Goal: Transaction & Acquisition: Purchase product/service

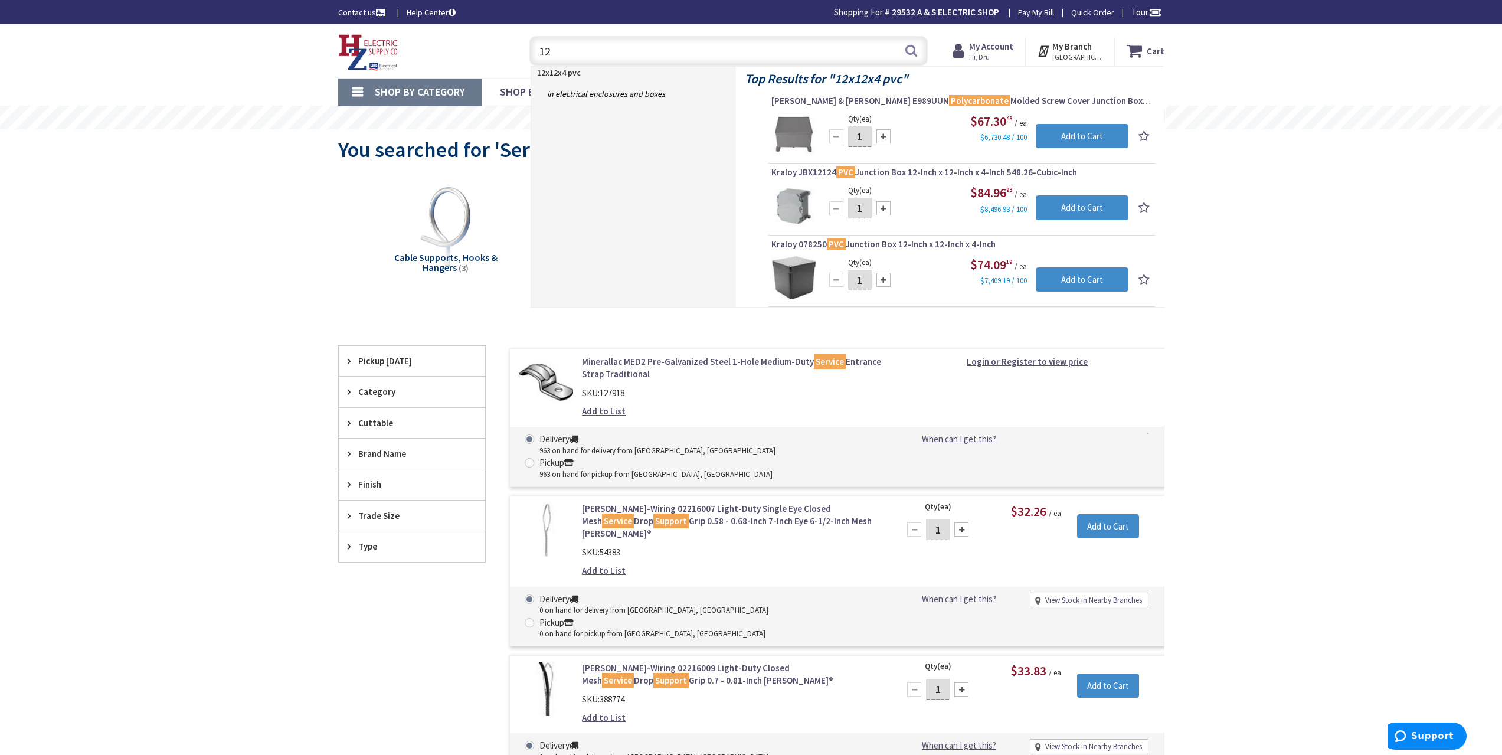
type input "1"
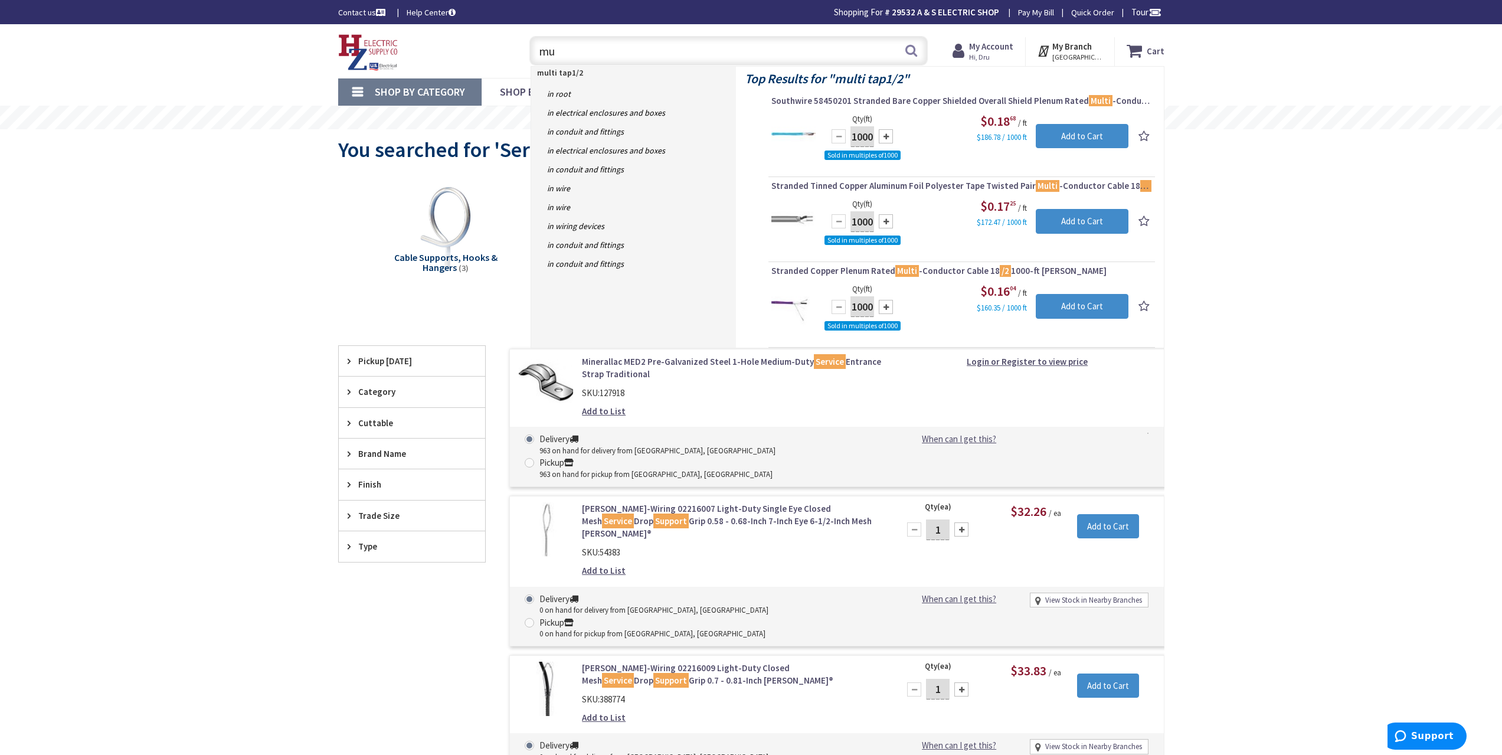
type input "m"
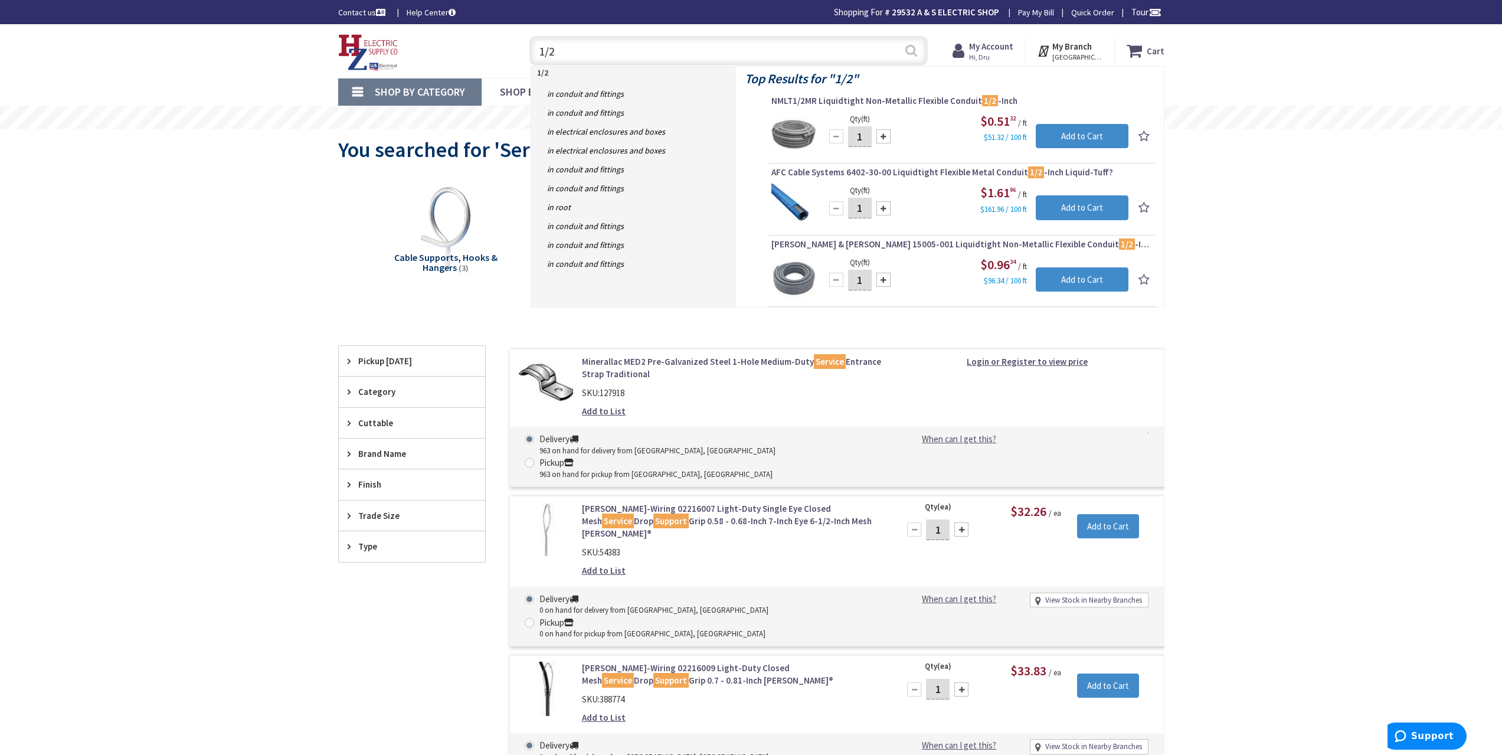
type input "1/2"
click at [909, 52] on button "Search" at bounding box center [911, 50] width 15 height 27
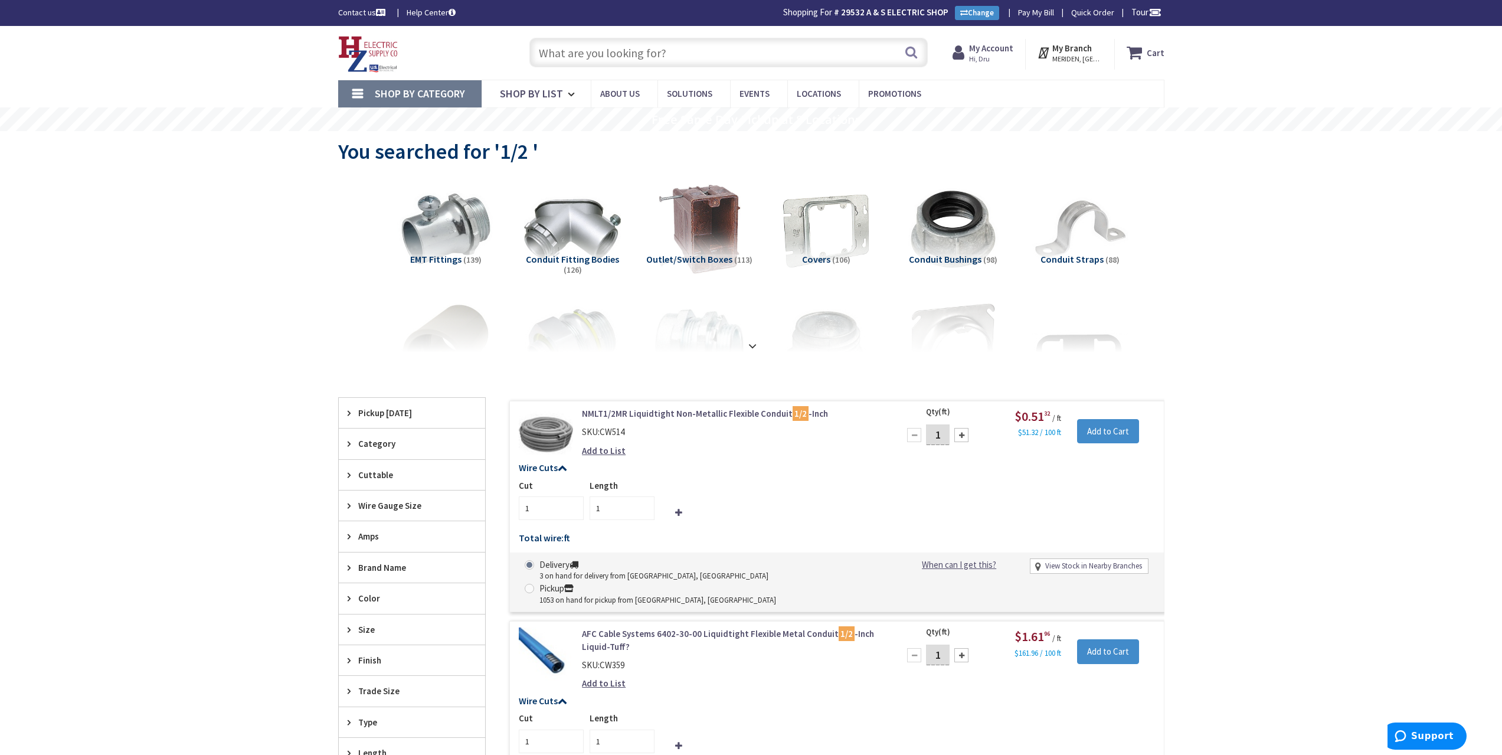
click at [662, 45] on input "text" at bounding box center [729, 53] width 398 height 30
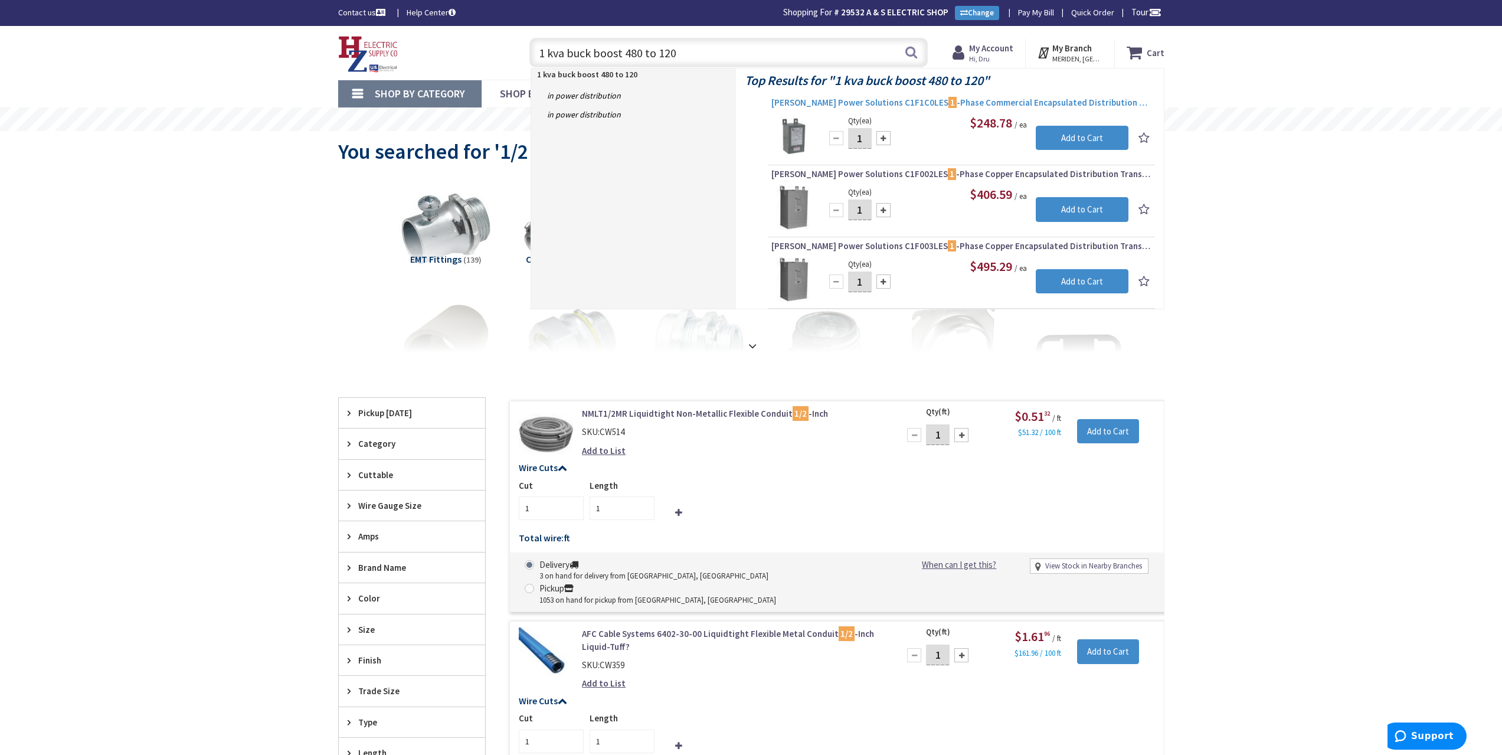
type input "1 kva buck boost 480 to 120"
click at [1027, 98] on span "Hammond Power Solutions C1F1C0LES 1 -Phase Commercial Encapsulated Distribution…" at bounding box center [962, 103] width 381 height 12
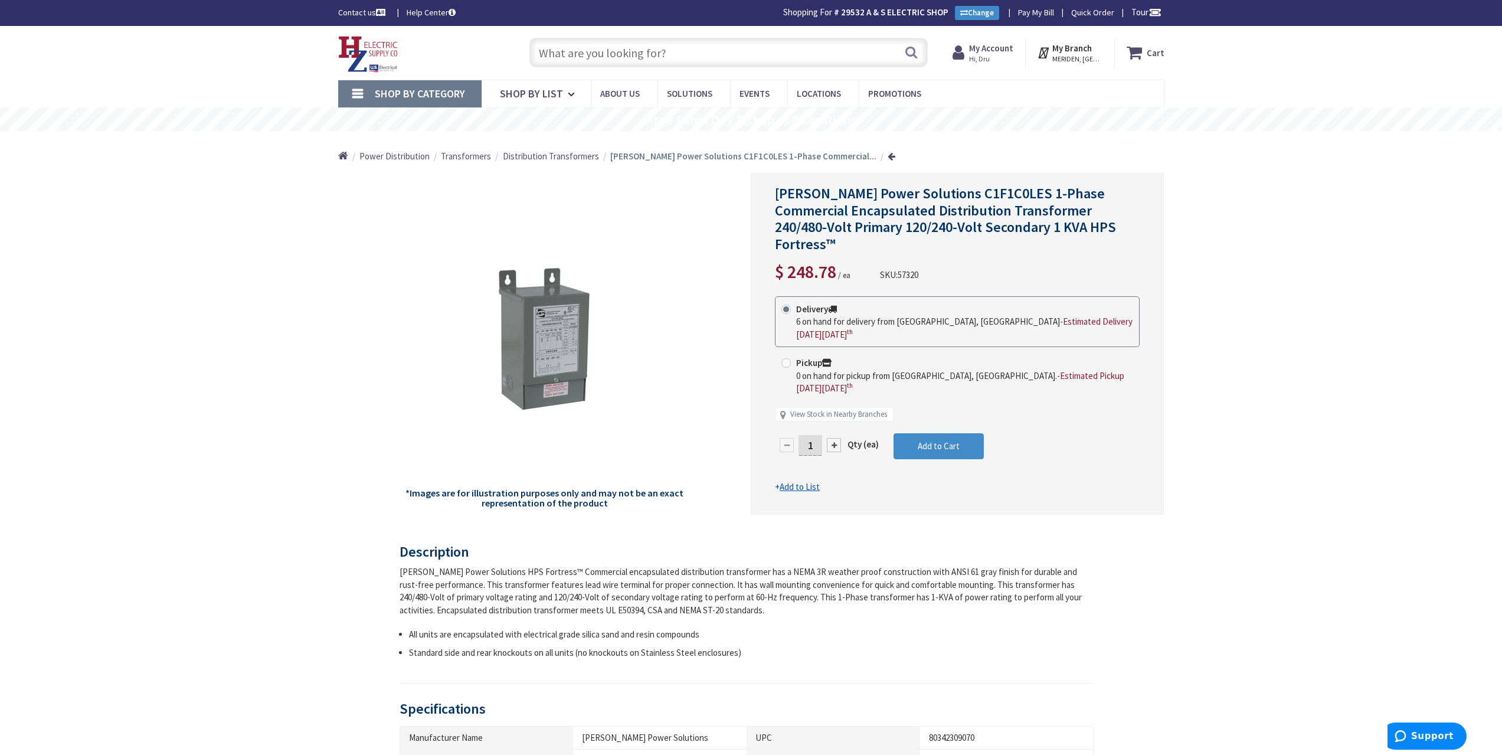
click at [567, 59] on input "text" at bounding box center [729, 53] width 398 height 30
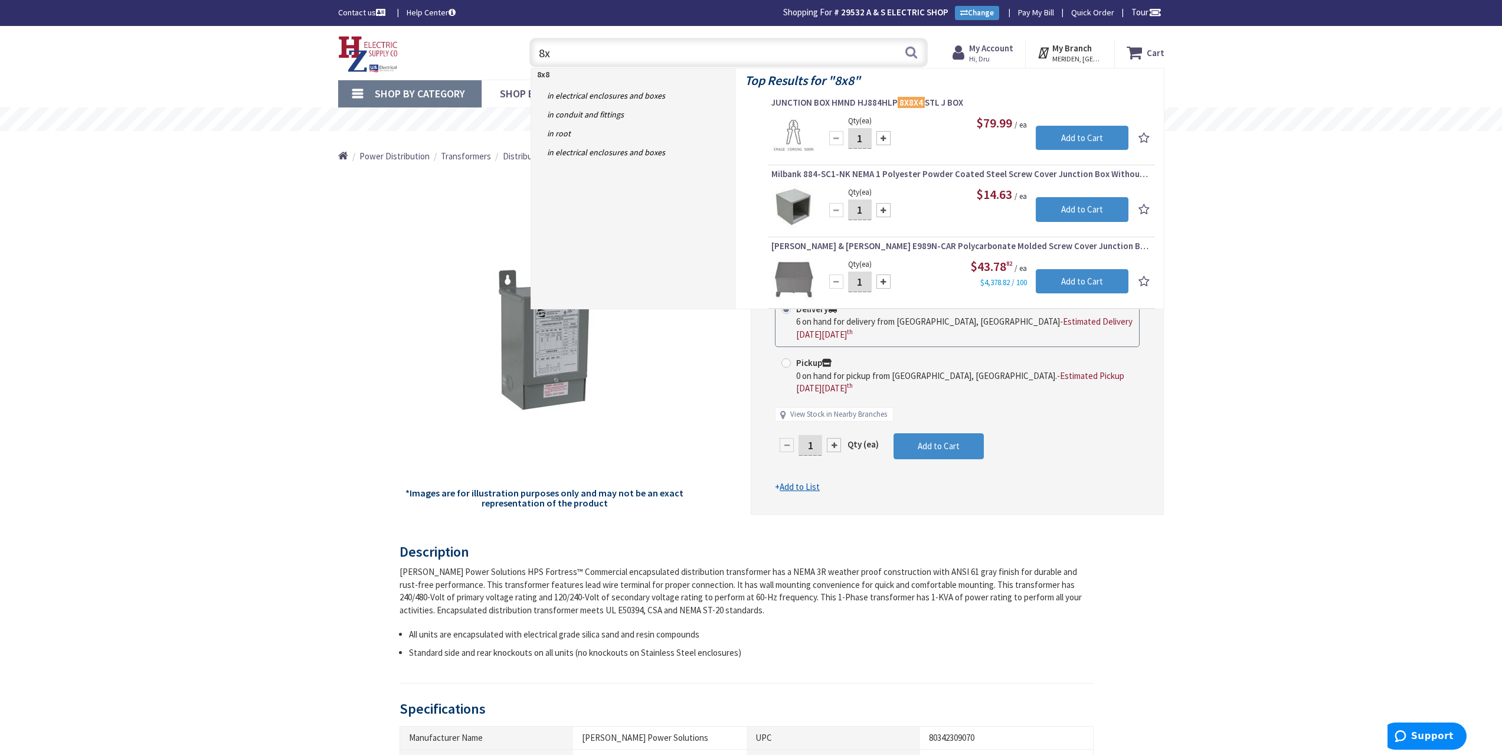
type input "8"
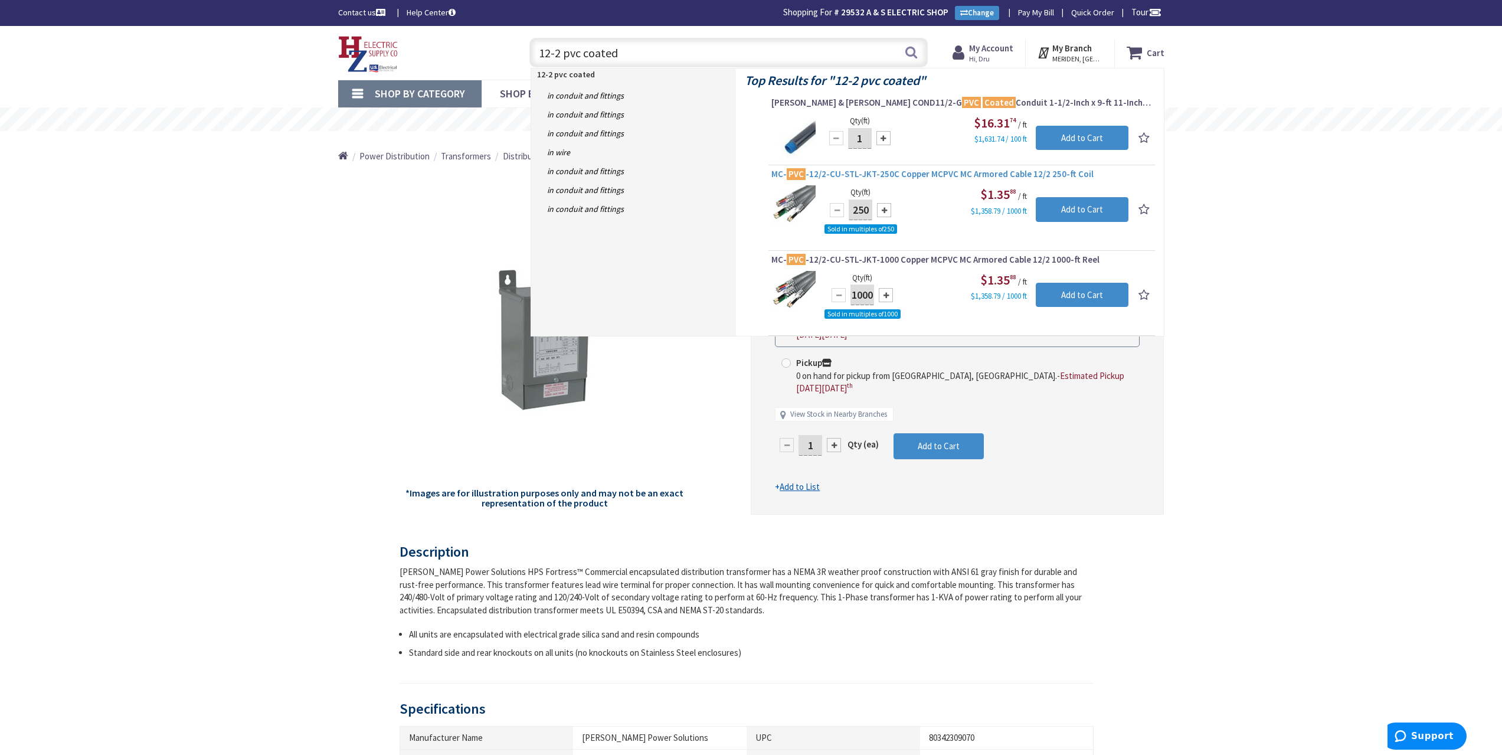
type input "12-2 pvc coated"
click at [973, 173] on span "MC- PVC -12/2-CU-STL-JKT-250C Copper MCPVC MC Armored Cable 12/2 250-ft Coil" at bounding box center [962, 174] width 381 height 12
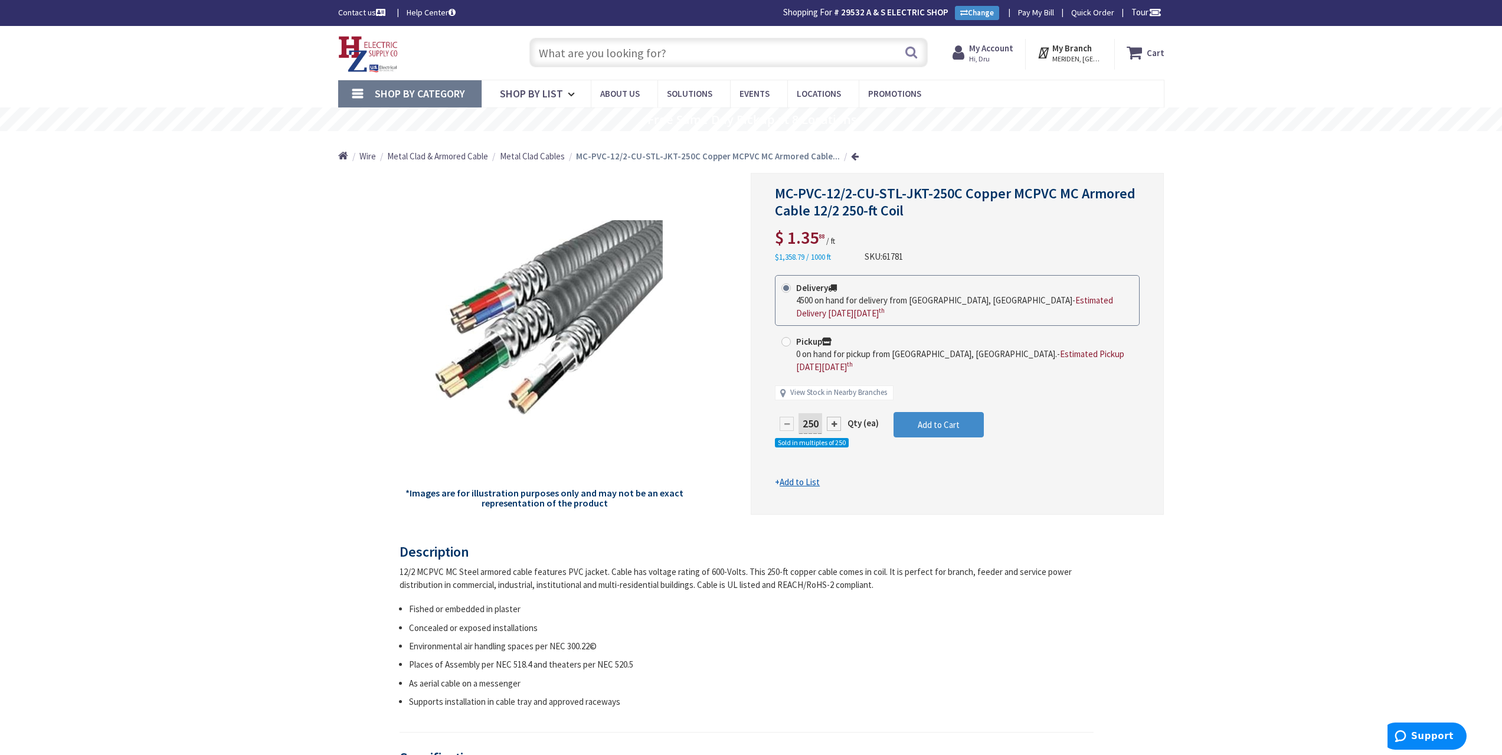
click at [606, 56] on input "text" at bounding box center [729, 53] width 398 height 30
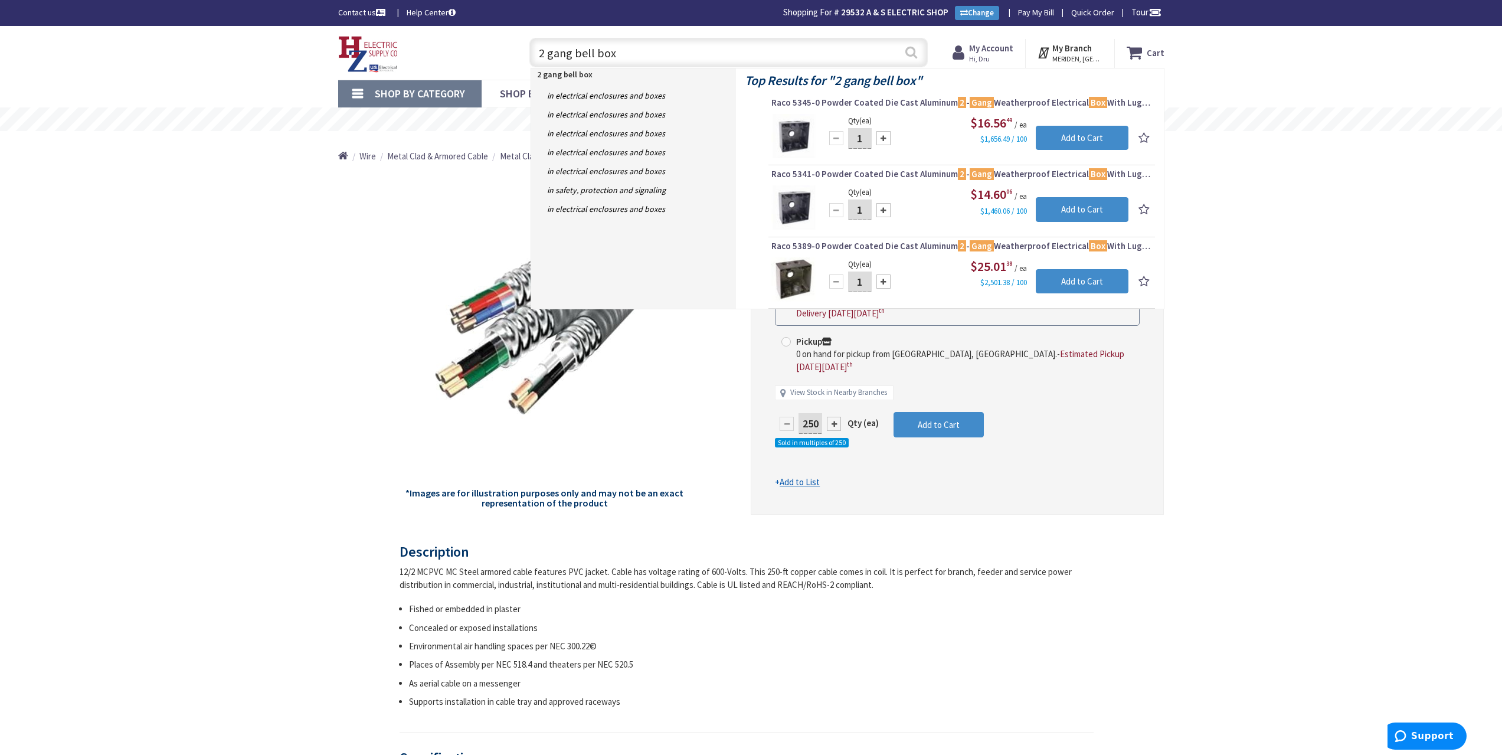
type input "2 gang bell box"
click at [912, 48] on button "Search" at bounding box center [911, 52] width 15 height 27
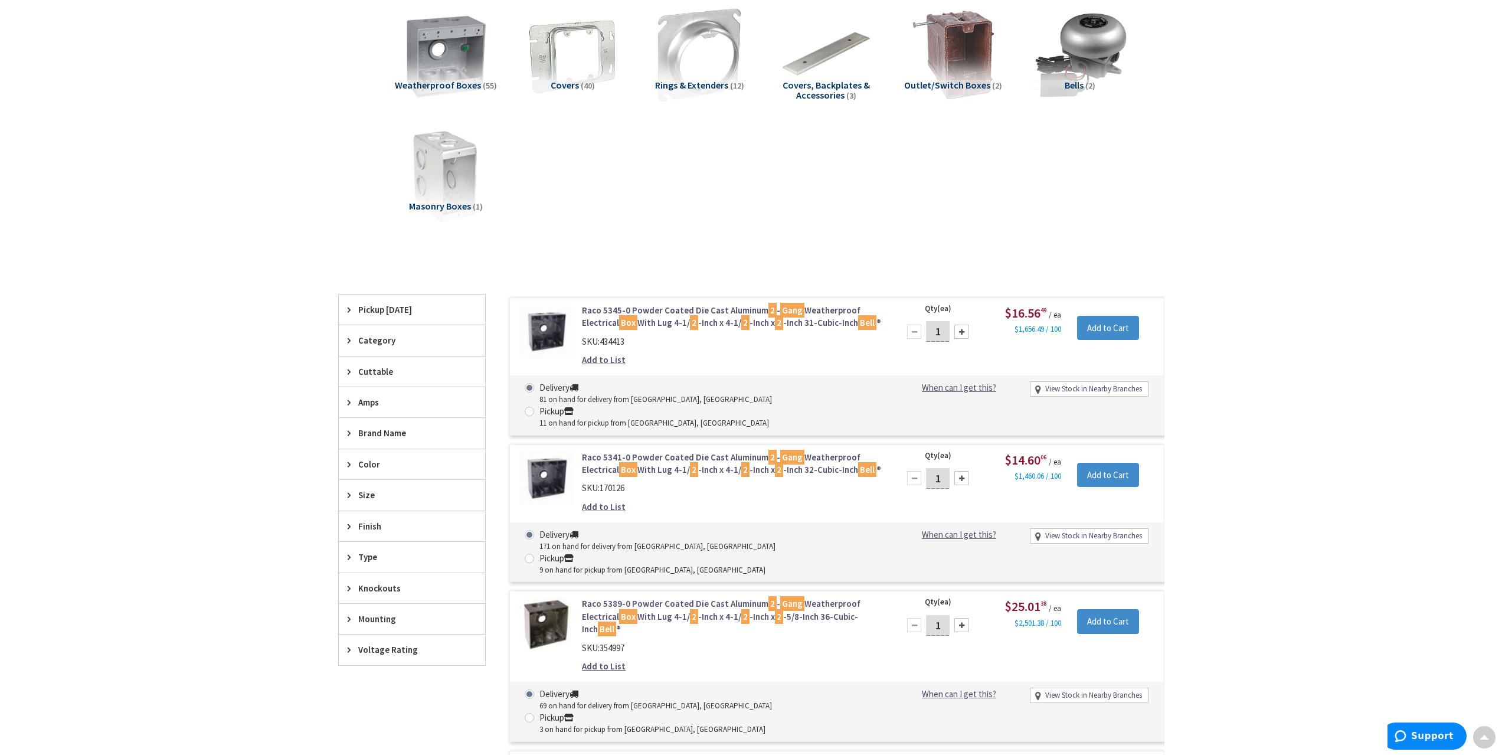
scroll to position [177, 0]
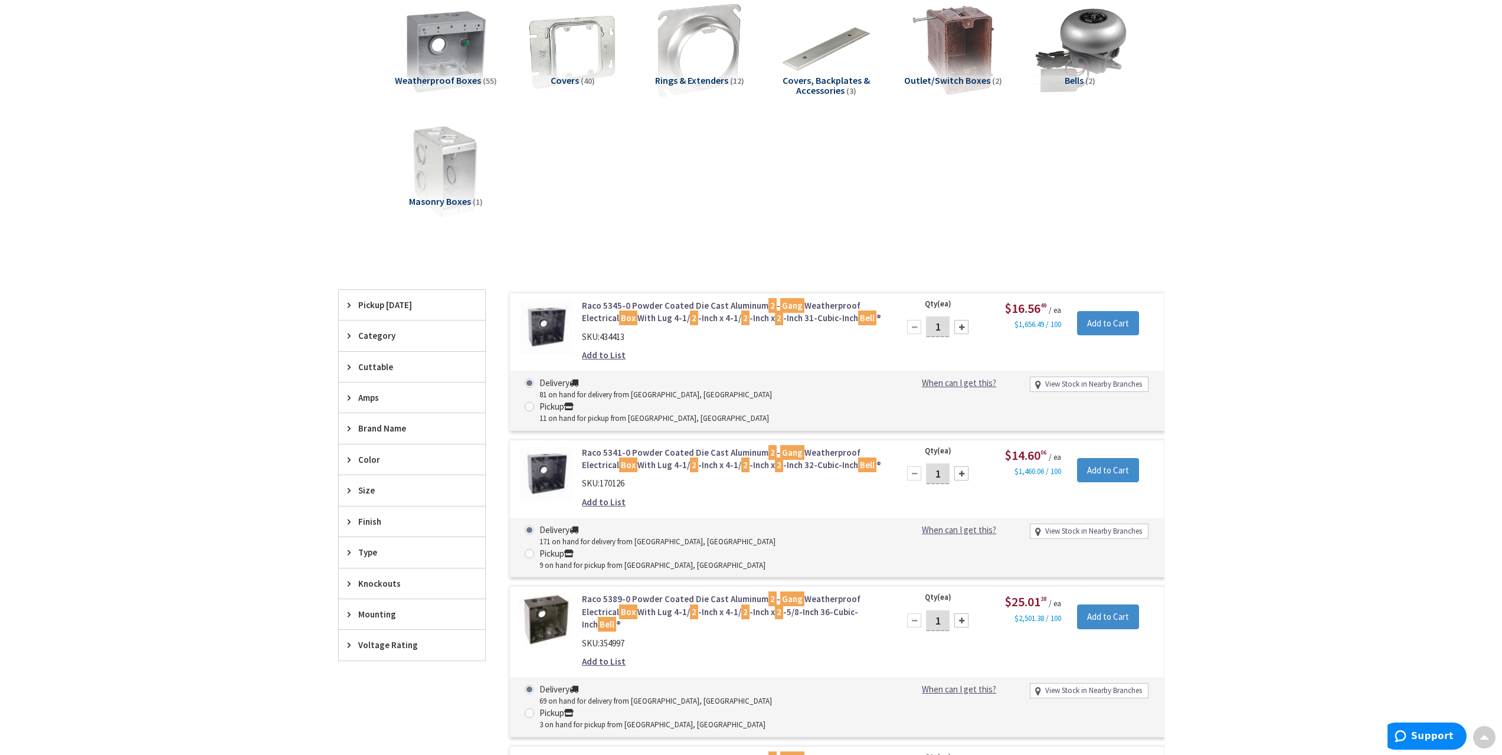
click at [814, 446] on link "Raco 5341-0 Powder Coated Die Cast Aluminum 2 - Gang Weatherproof Electrical Bo…" at bounding box center [732, 458] width 300 height 25
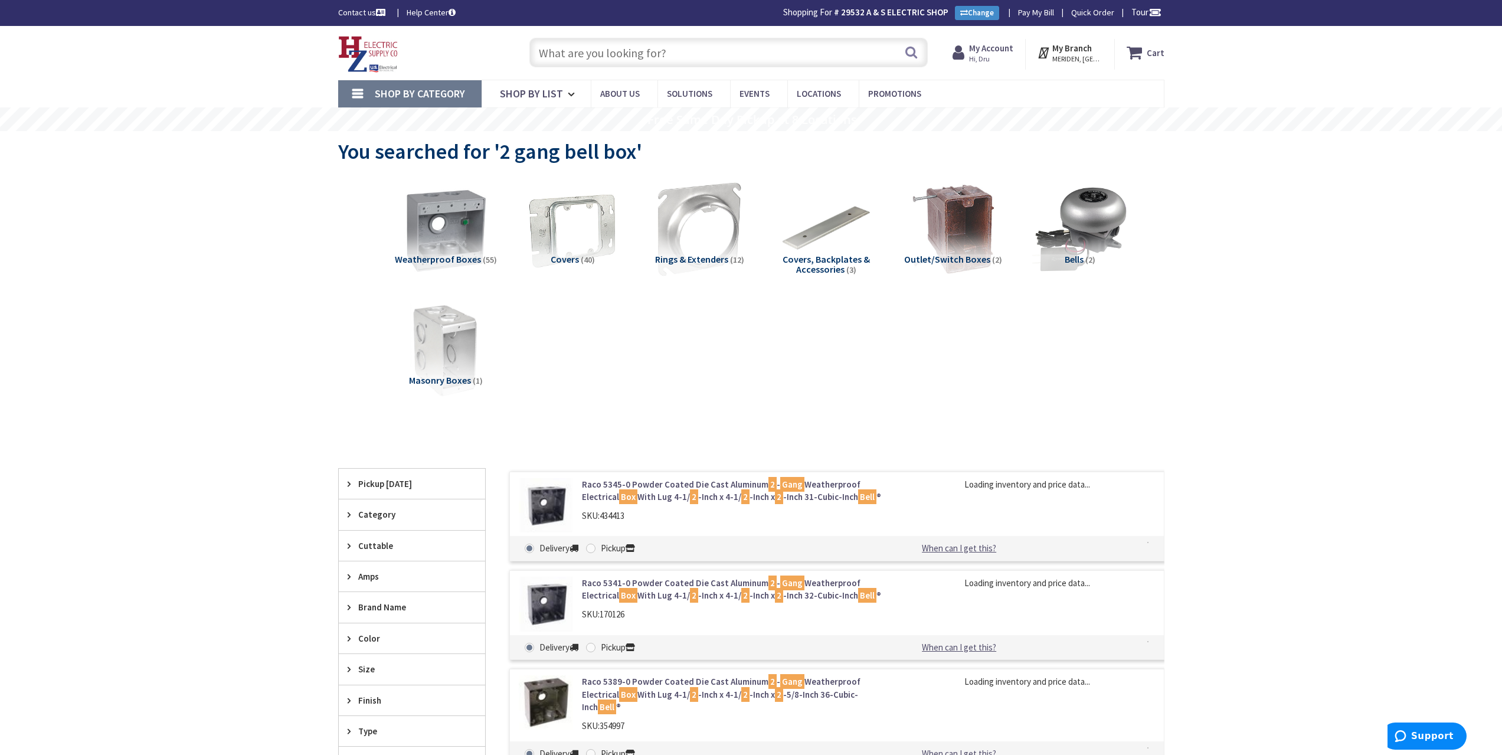
click at [664, 485] on link "Raco 5345-0 Powder Coated Die Cast Aluminum 2 - Gang Weatherproof Electrical Bo…" at bounding box center [732, 490] width 300 height 25
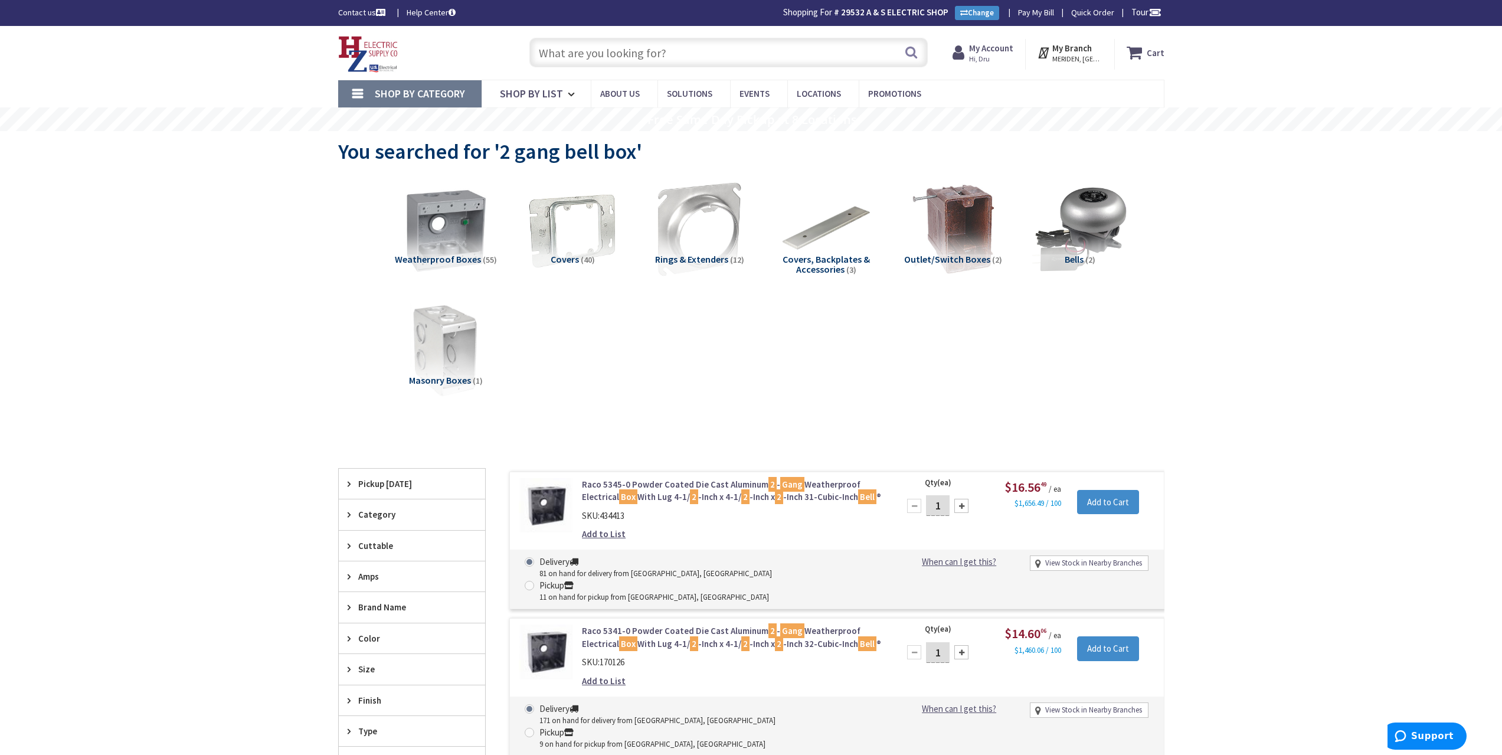
click at [673, 498] on link "Raco 5345-0 Powder Coated Die Cast Aluminum 2 - Gang Weatherproof Electrical Bo…" at bounding box center [732, 490] width 300 height 25
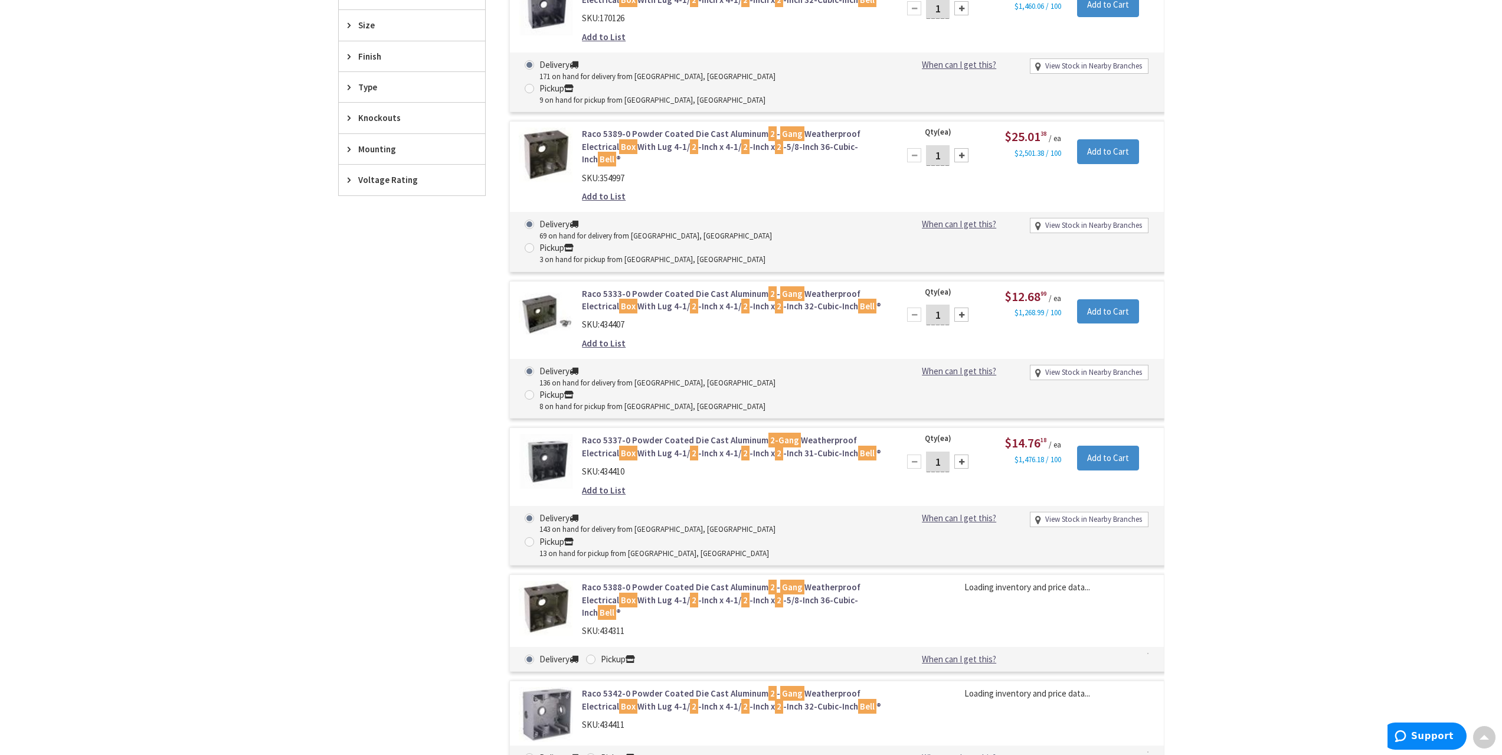
scroll to position [646, 0]
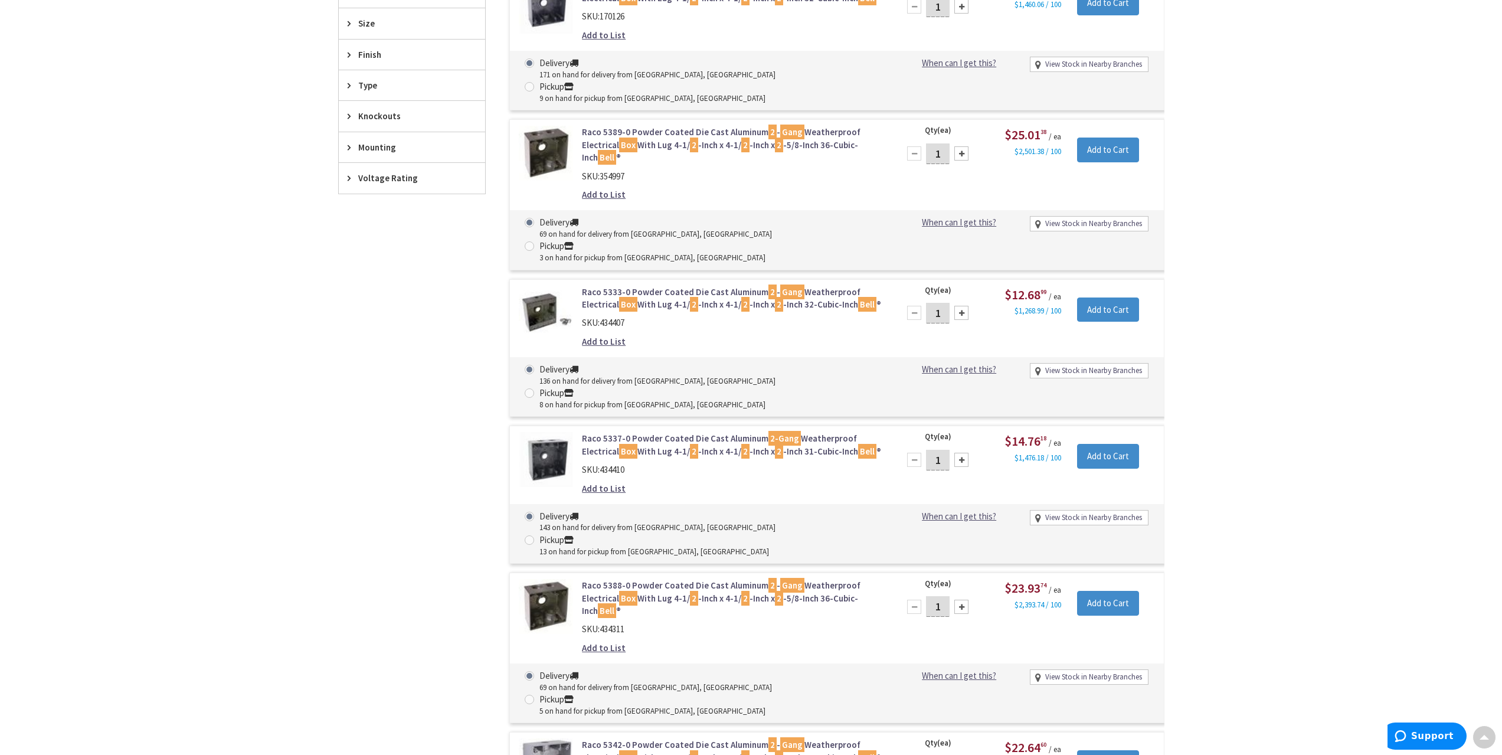
click at [674, 579] on link "Raco 5388-0 Powder Coated Die Cast Aluminum 2 - Gang Weatherproof Electrical Bo…" at bounding box center [732, 598] width 300 height 38
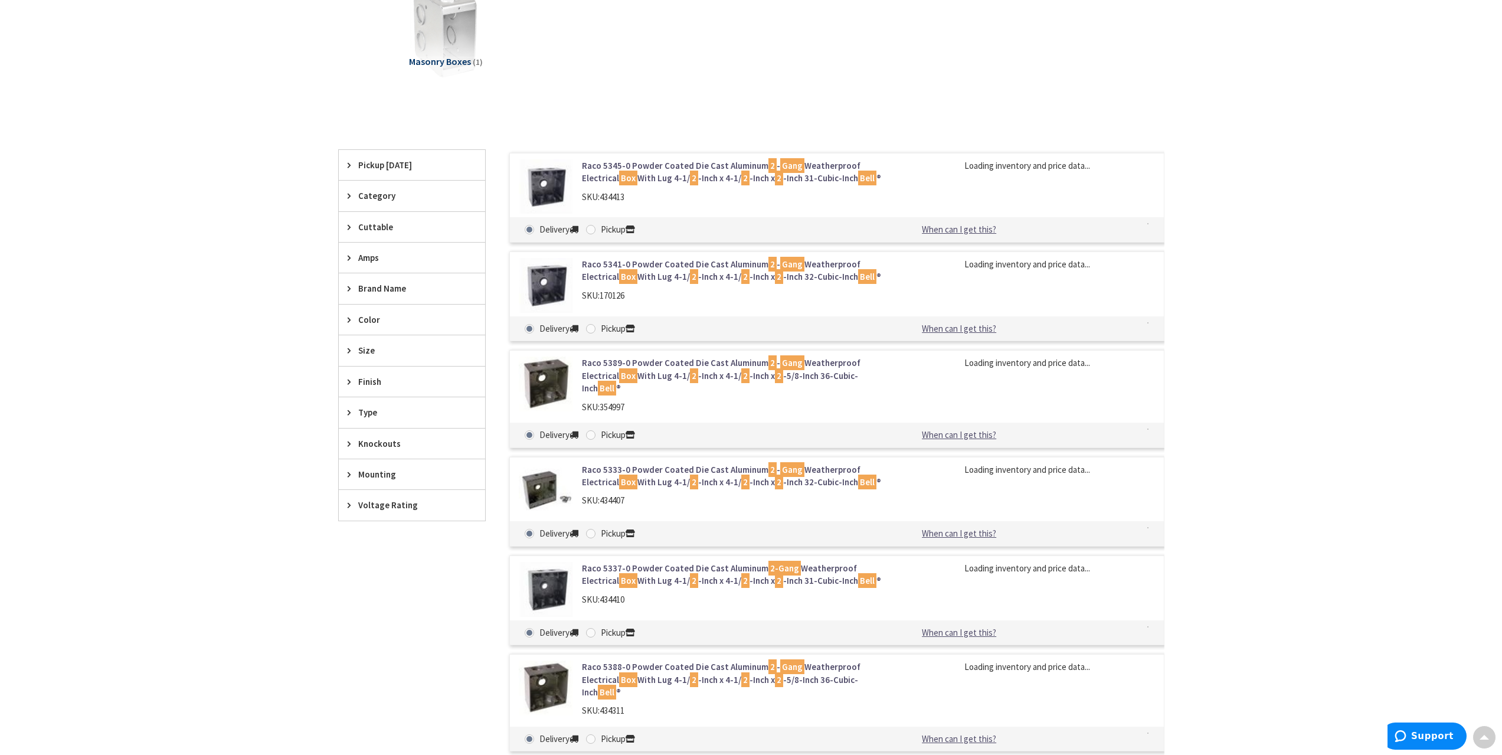
scroll to position [472, 0]
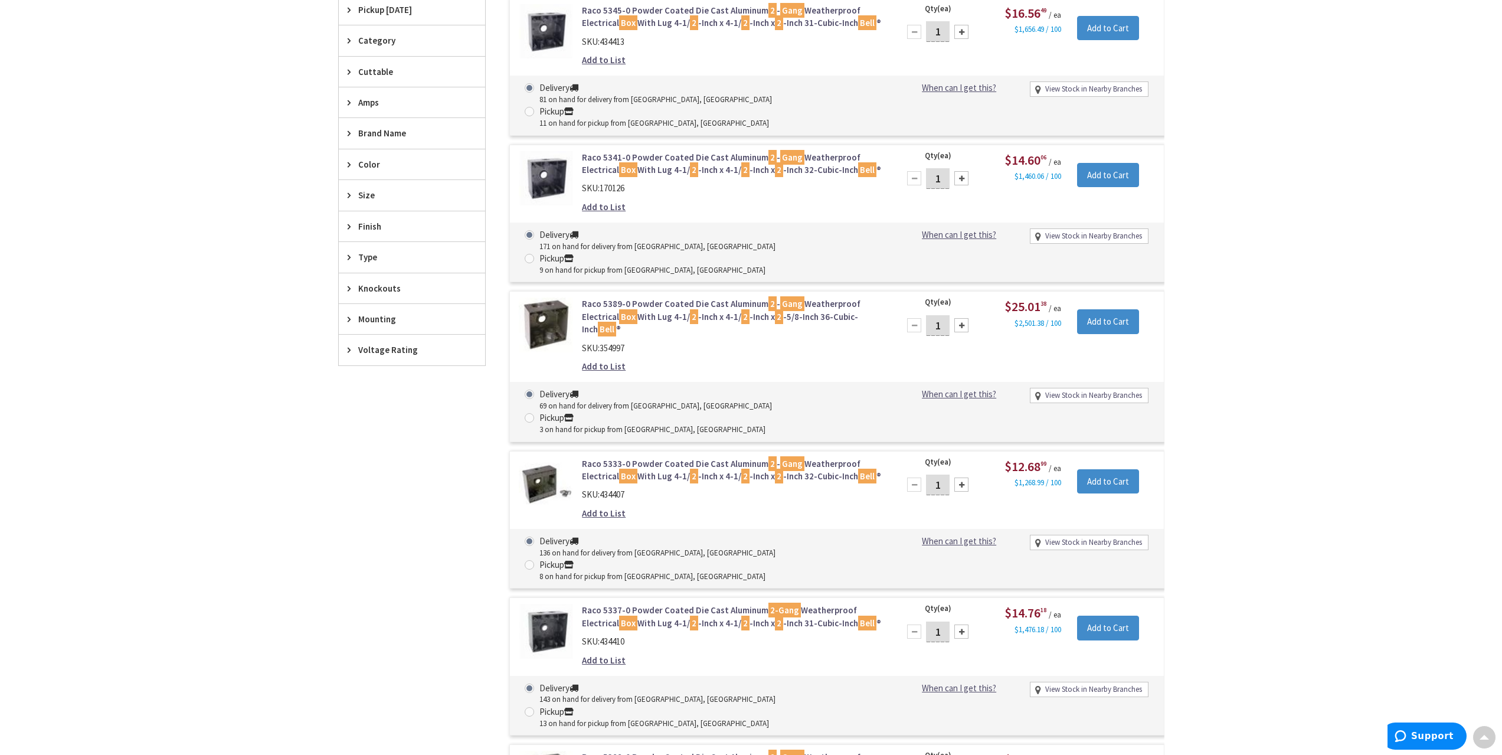
click at [655, 604] on link "Raco 5337-0 Powder Coated Die Cast Aluminum 2-Gang Weatherproof Electrical Box …" at bounding box center [732, 616] width 300 height 25
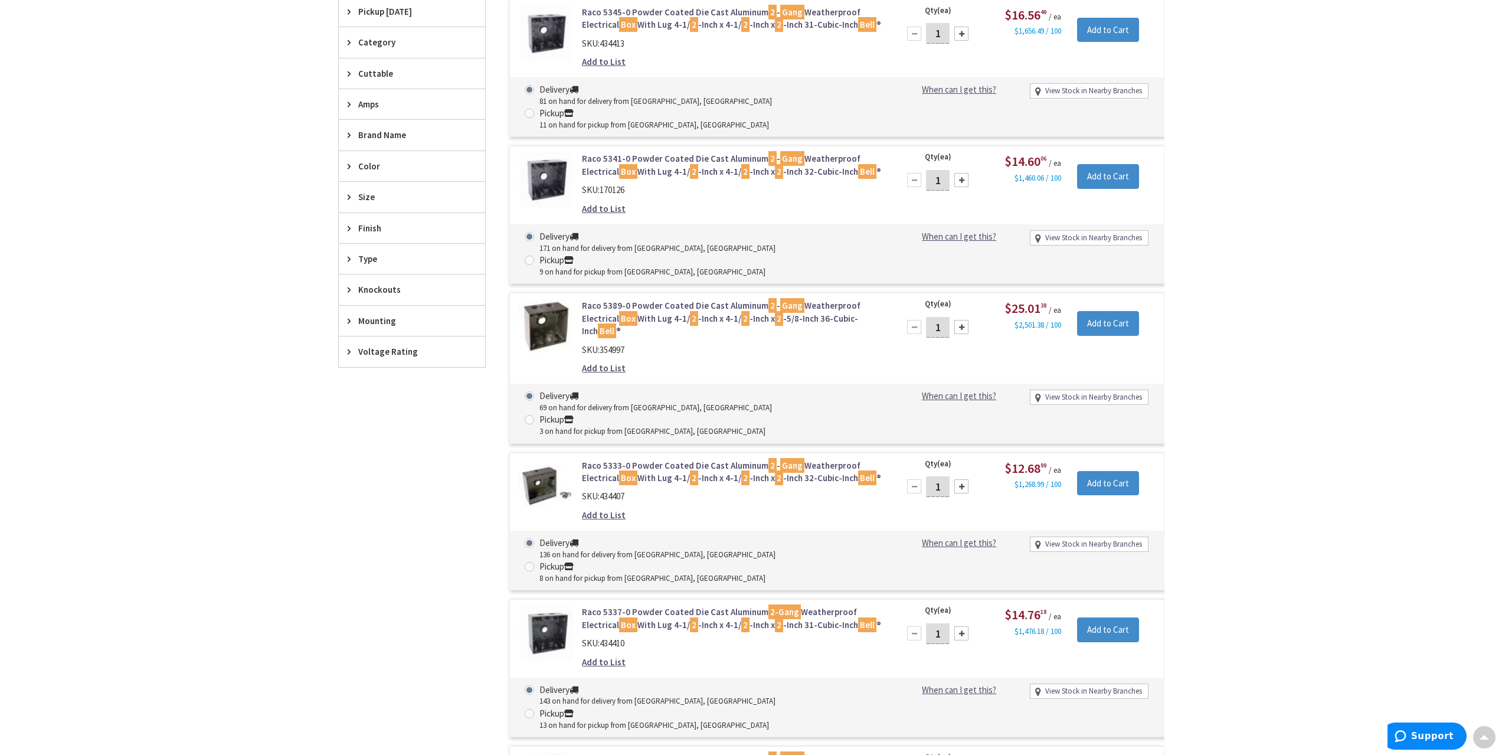
scroll to position [474, 0]
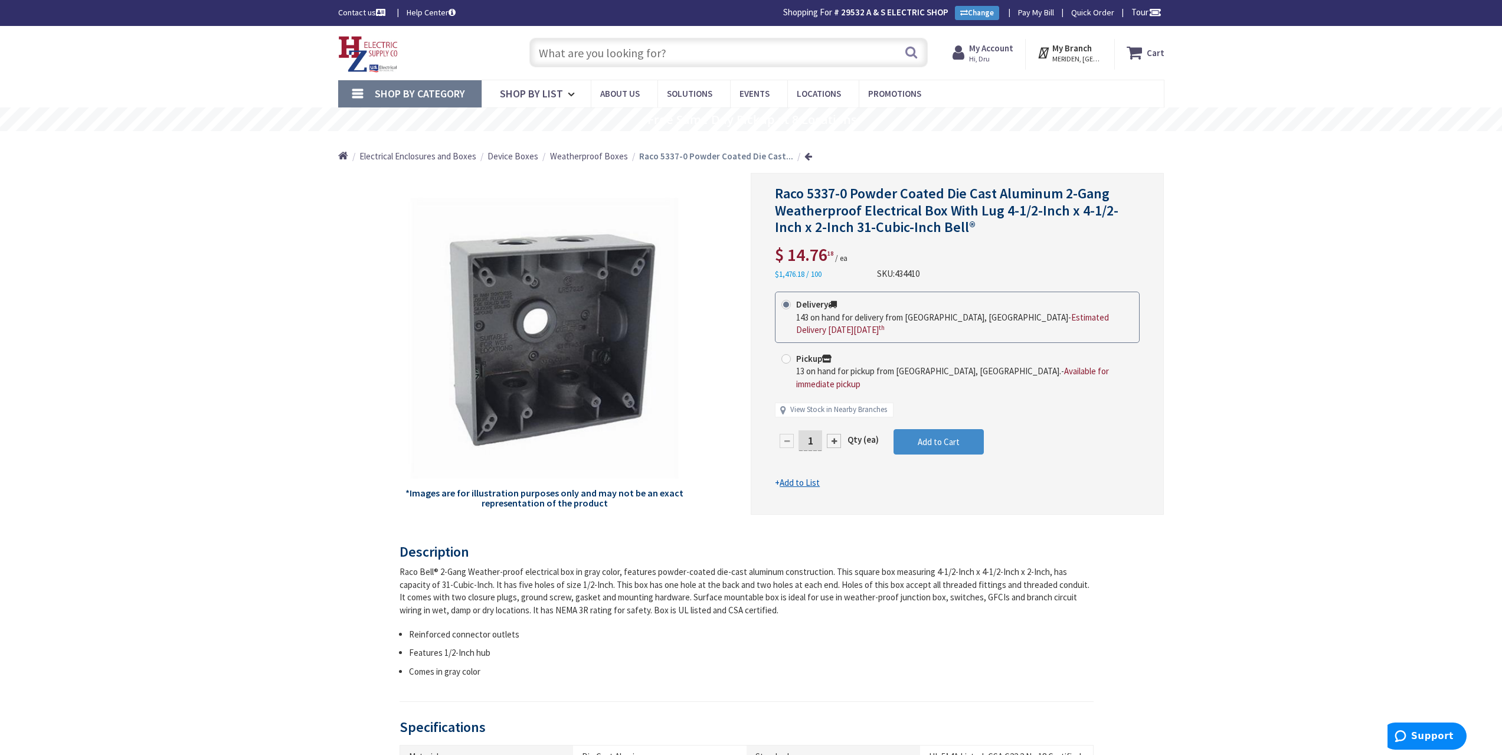
click at [612, 57] on input "text" at bounding box center [729, 53] width 398 height 30
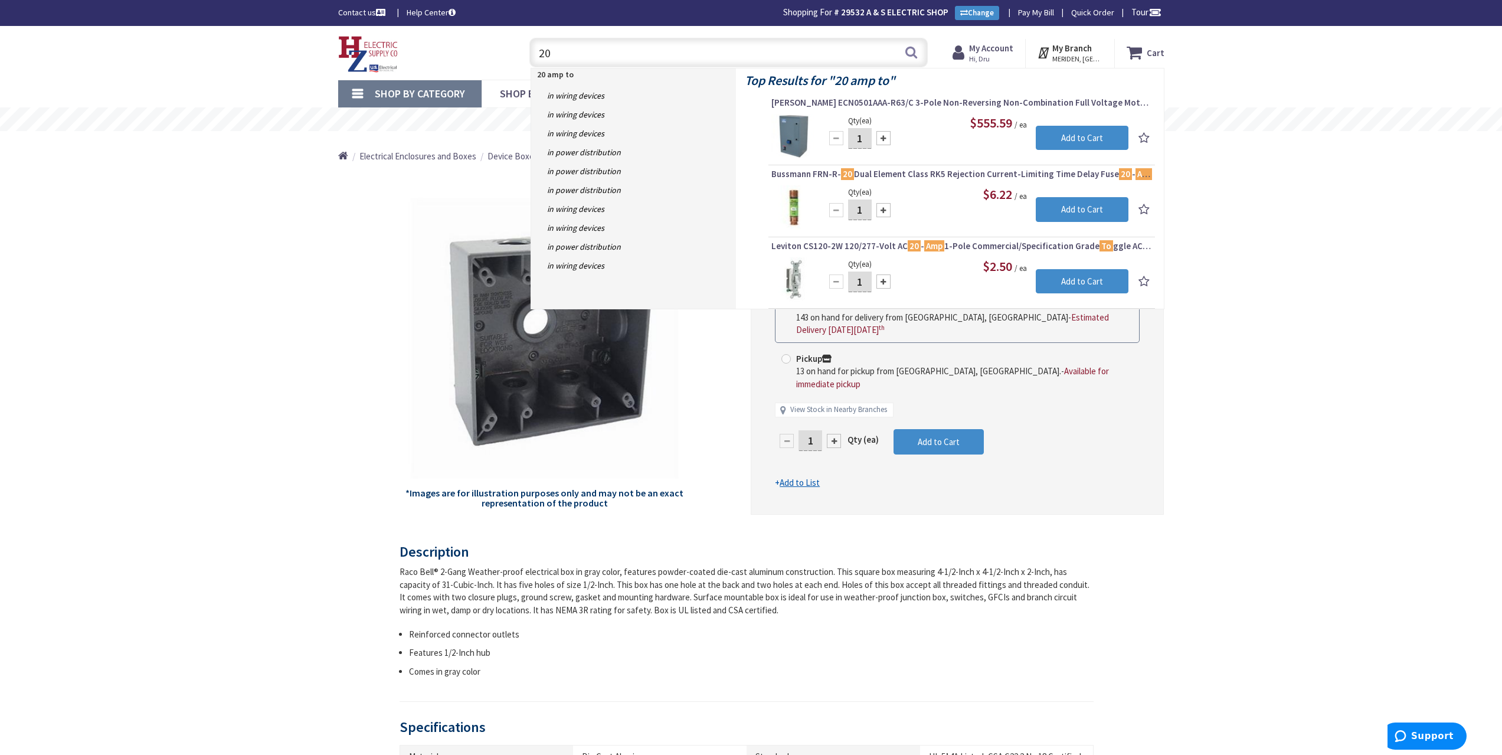
type input "2"
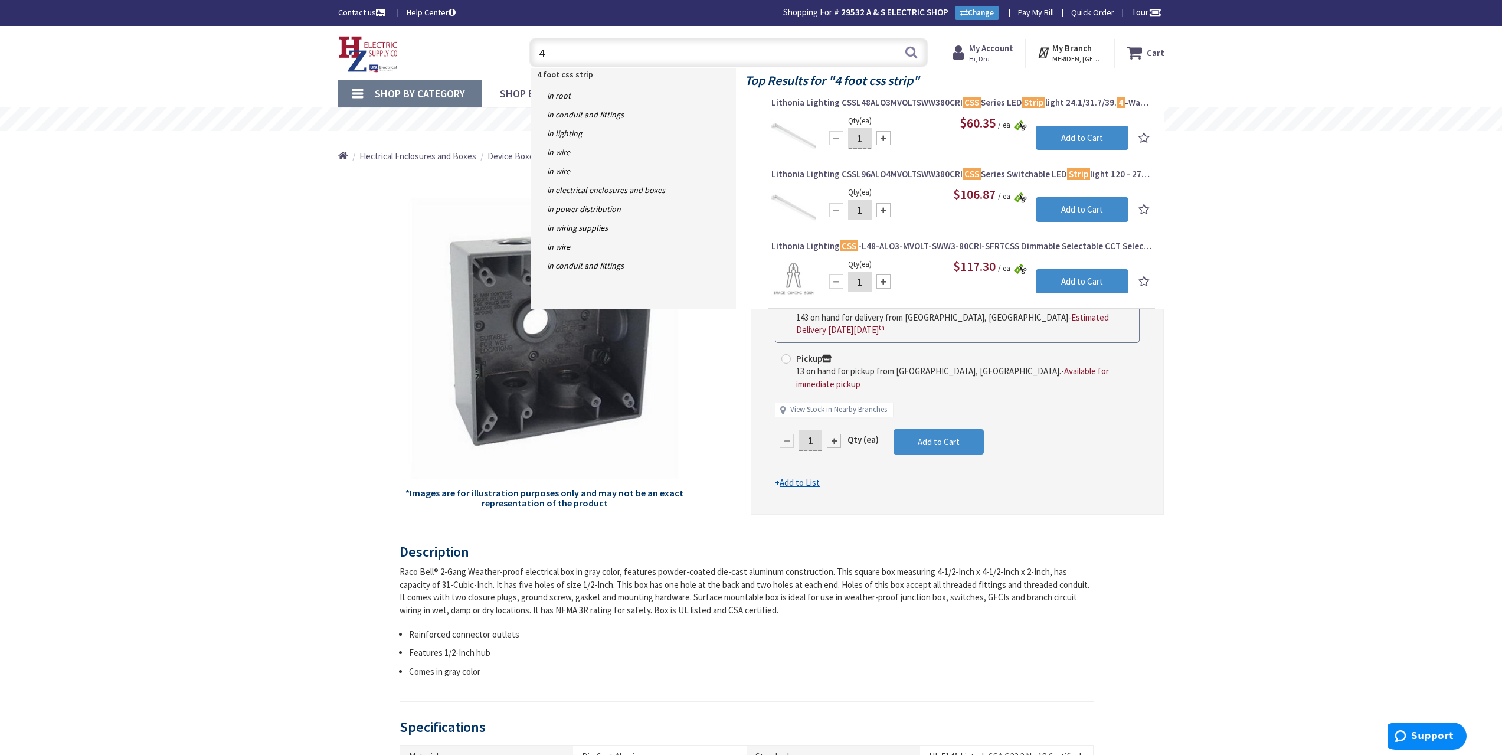
type input "4"
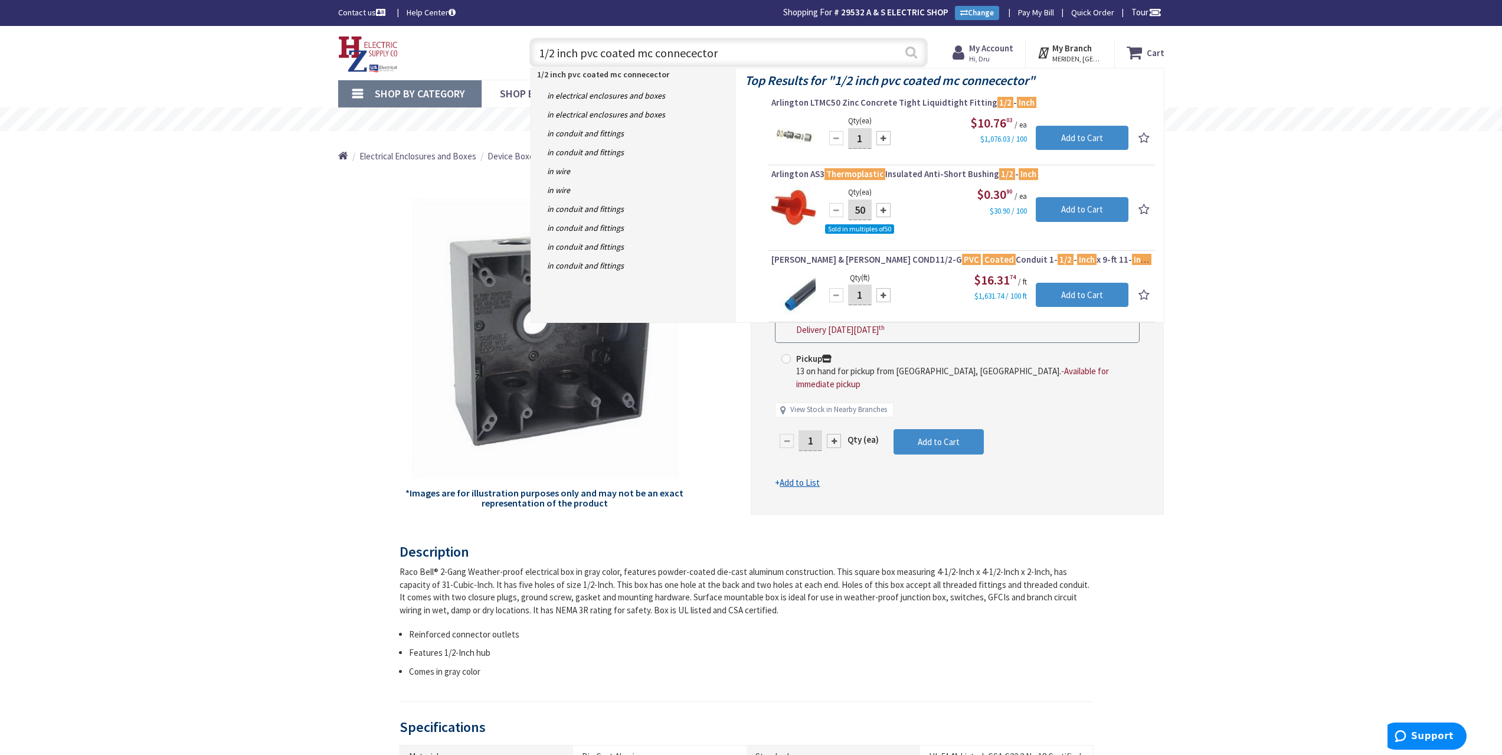
type input "1/2 inch pvc coated mc connecector"
click at [912, 55] on button "Search" at bounding box center [911, 52] width 15 height 27
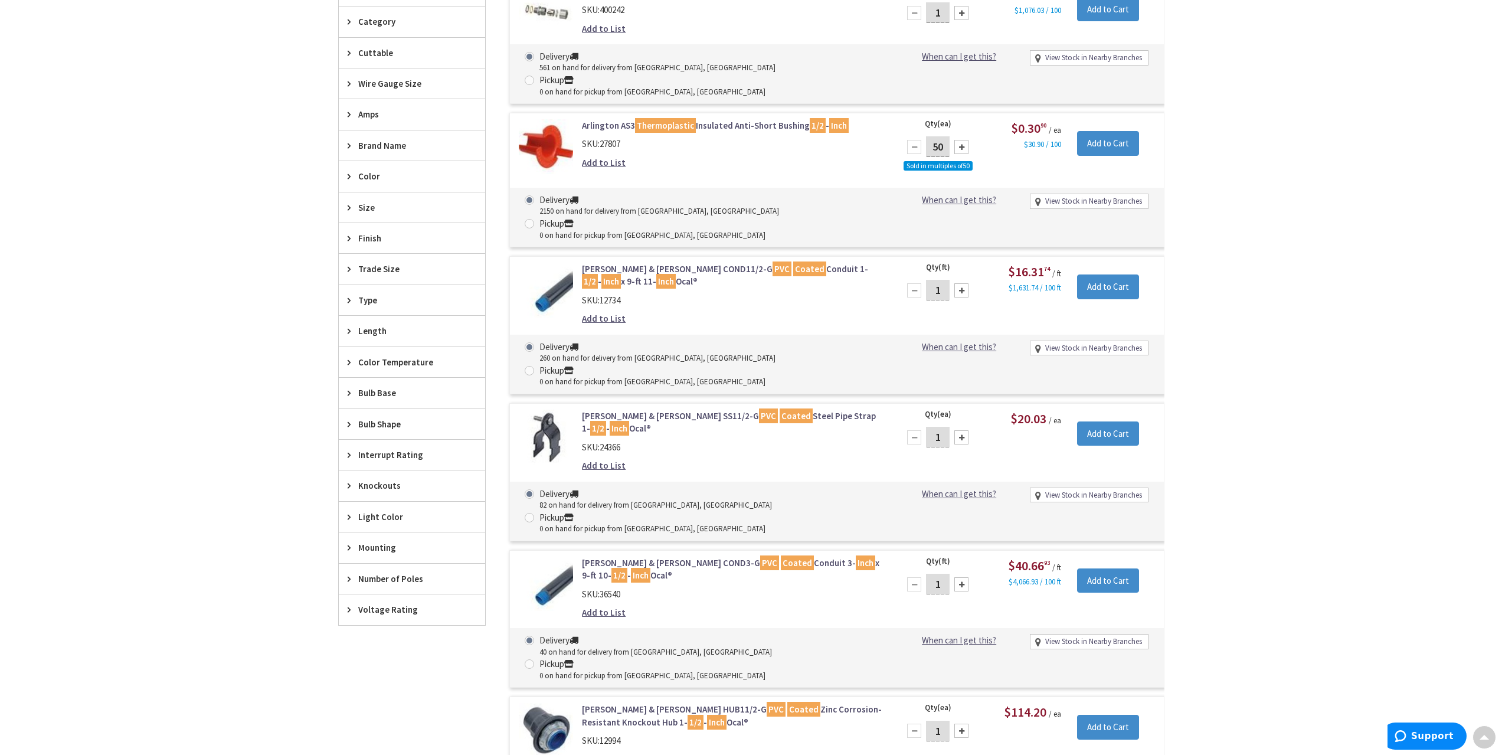
scroll to position [241, 0]
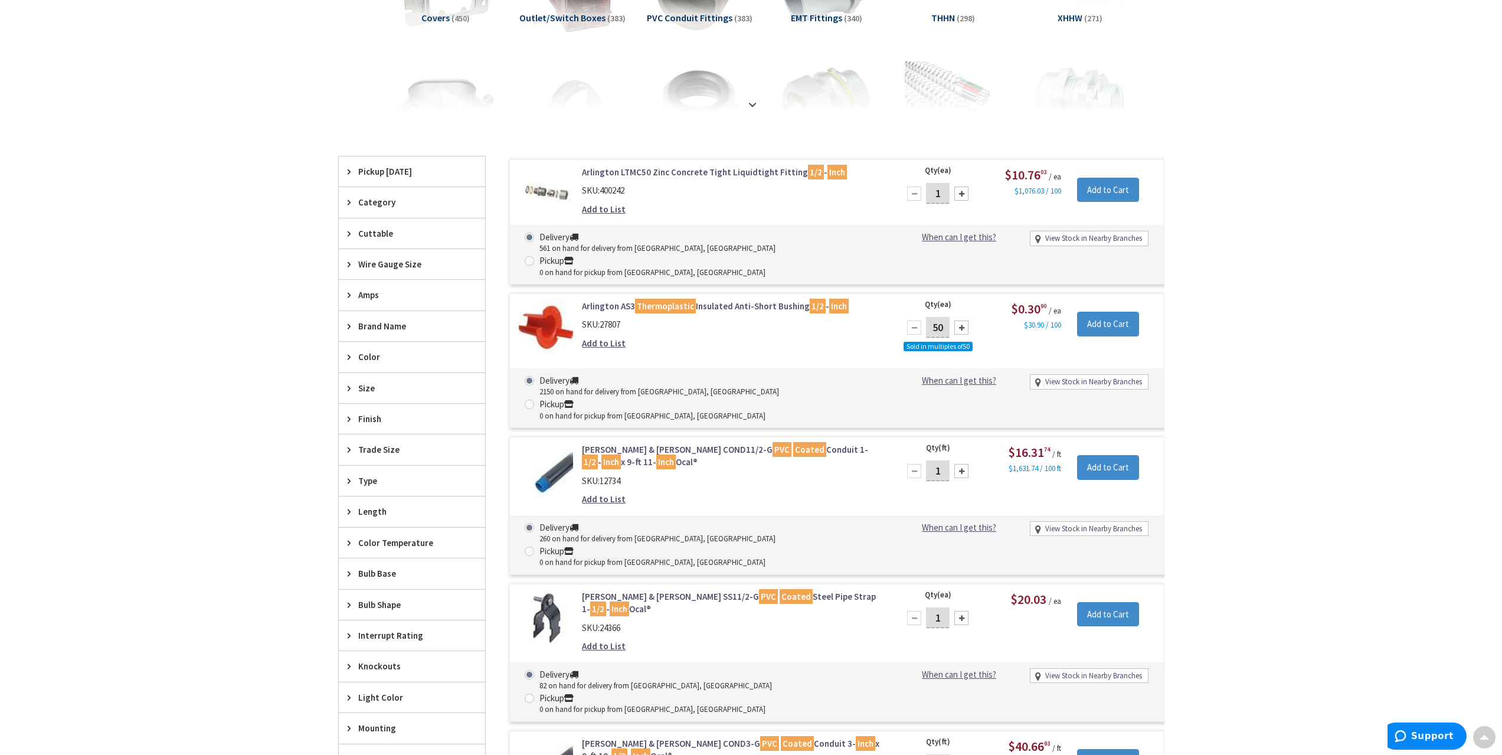
click at [733, 172] on link "Arlington LTMC50 Zinc Concrete Tight Liquidtight Fitting 1/2 - Inch" at bounding box center [732, 172] width 300 height 12
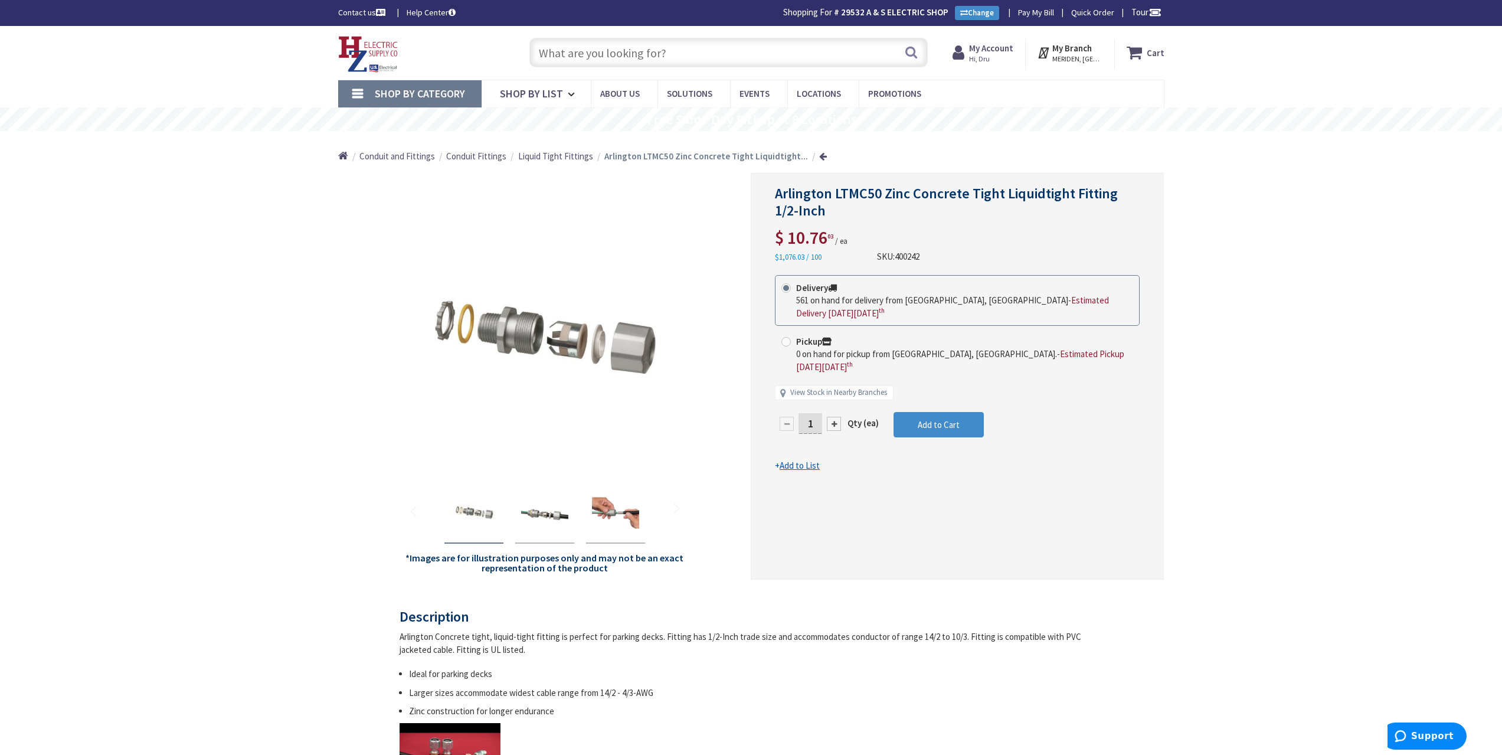
click at [605, 57] on input "text" at bounding box center [729, 53] width 398 height 30
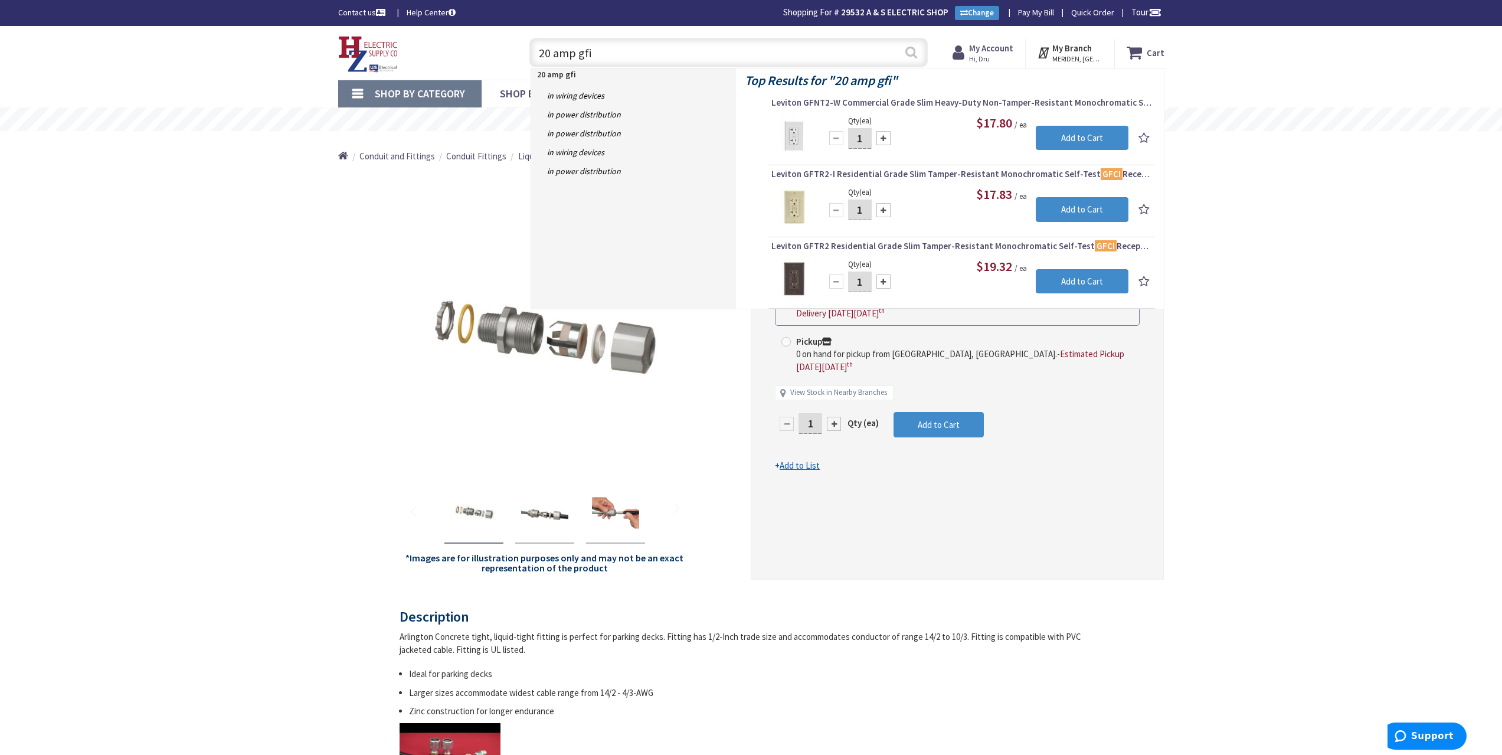
type input "20 amp gfi"
click at [912, 53] on button "Search" at bounding box center [911, 52] width 15 height 27
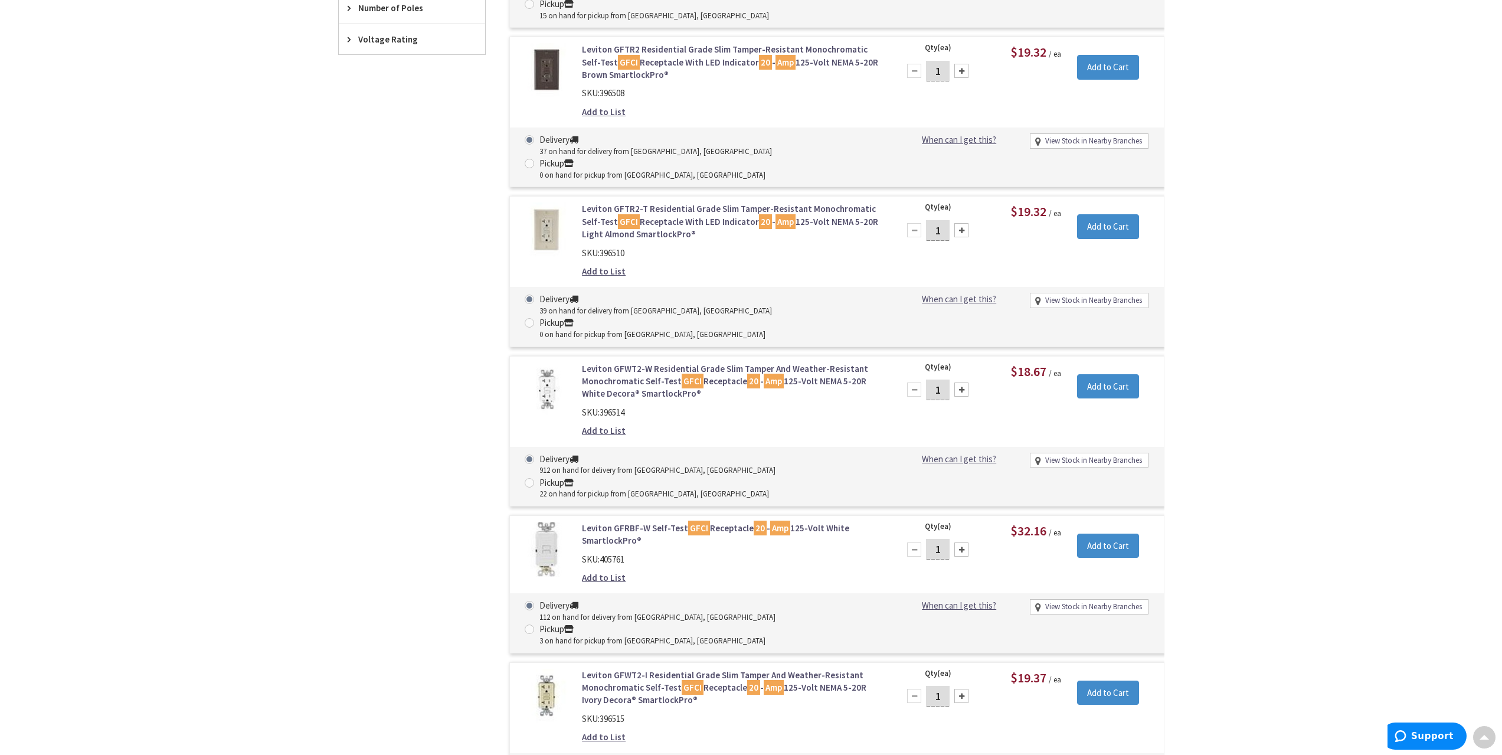
scroll to position [651, 0]
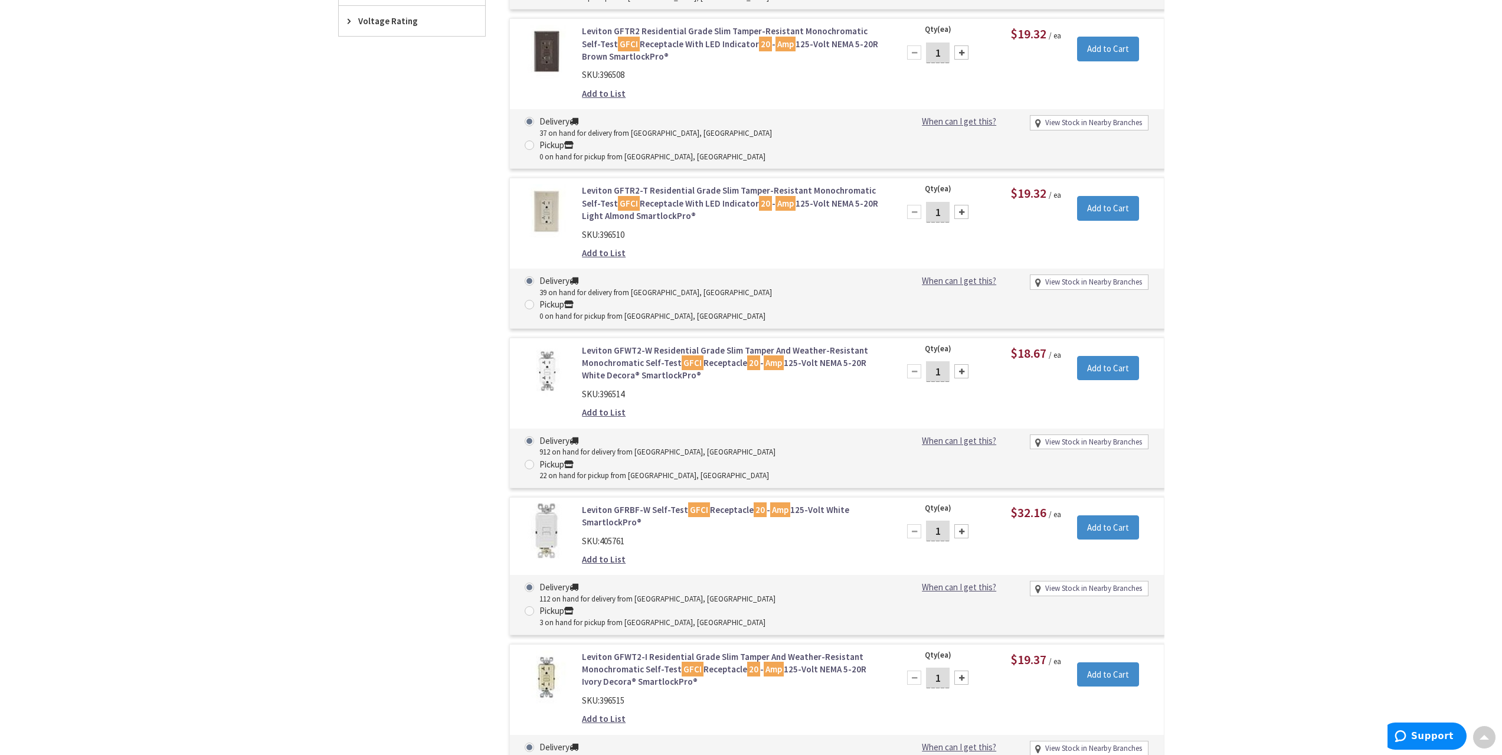
drag, startPoint x: 947, startPoint y: 63, endPoint x: 936, endPoint y: 64, distance: 11.4
drag, startPoint x: 936, startPoint y: 64, endPoint x: 1431, endPoint y: 182, distance: 509.2
click at [1431, 182] on div "Skip to Content Toggle Nav Search Cart My Cart Close" at bounding box center [751, 470] width 1502 height 2190
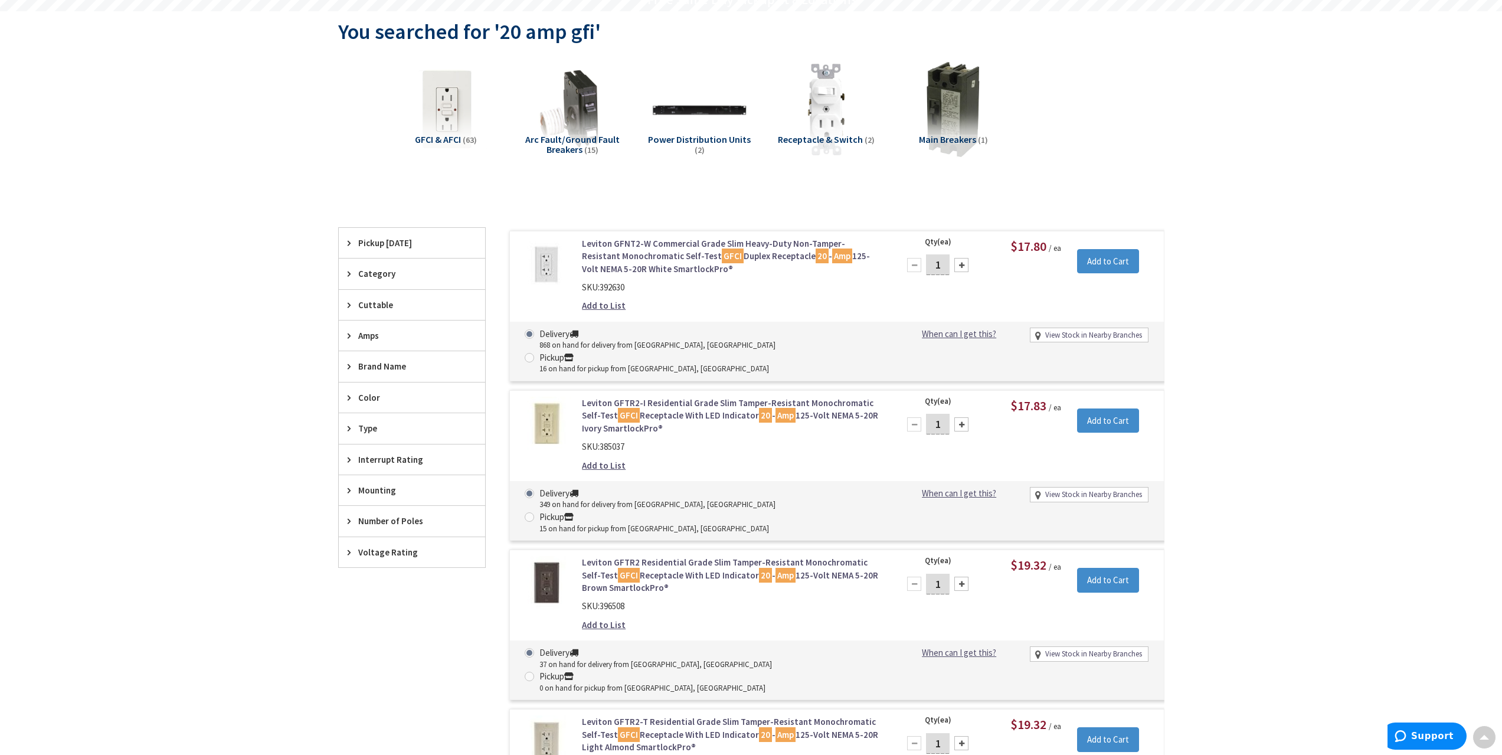
scroll to position [0, 0]
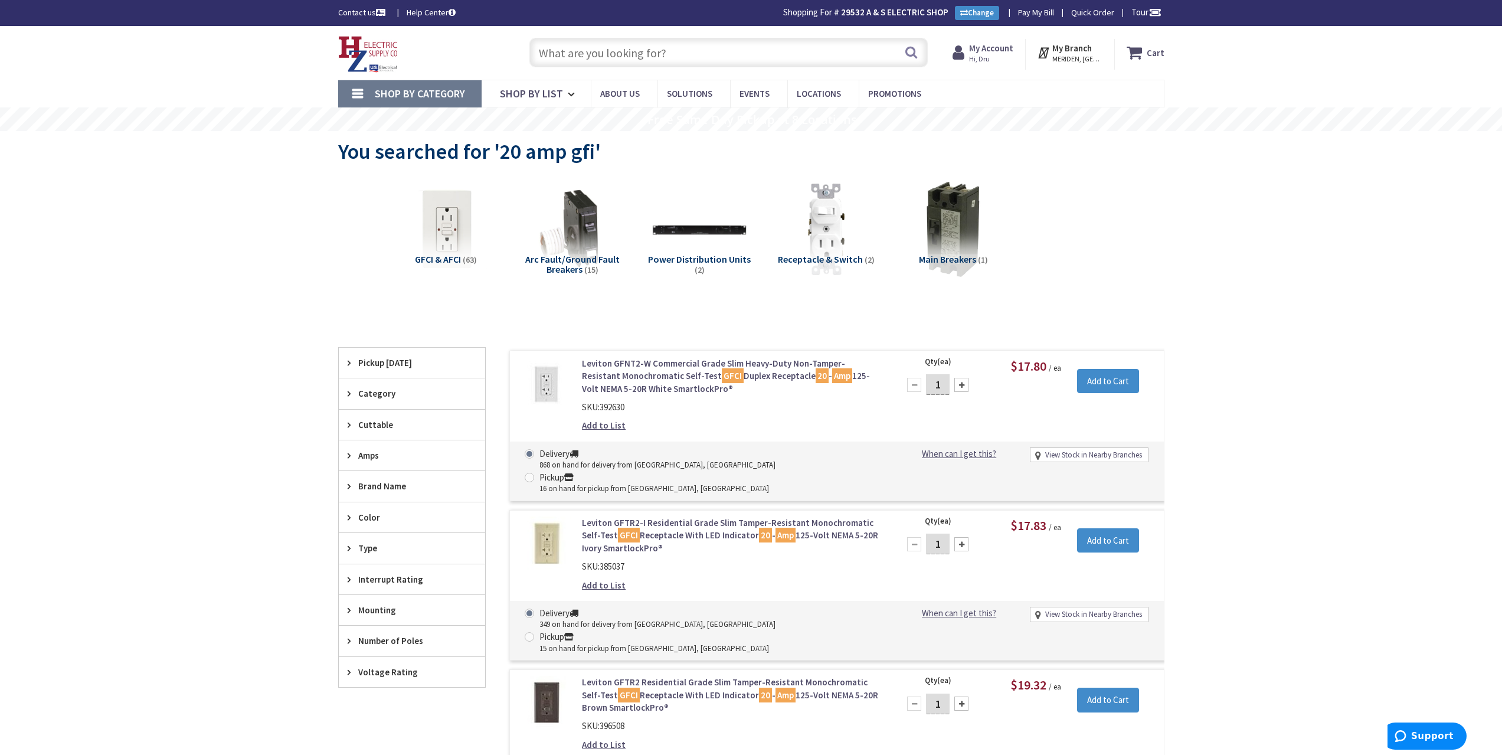
click at [669, 47] on input "text" at bounding box center [729, 53] width 398 height 30
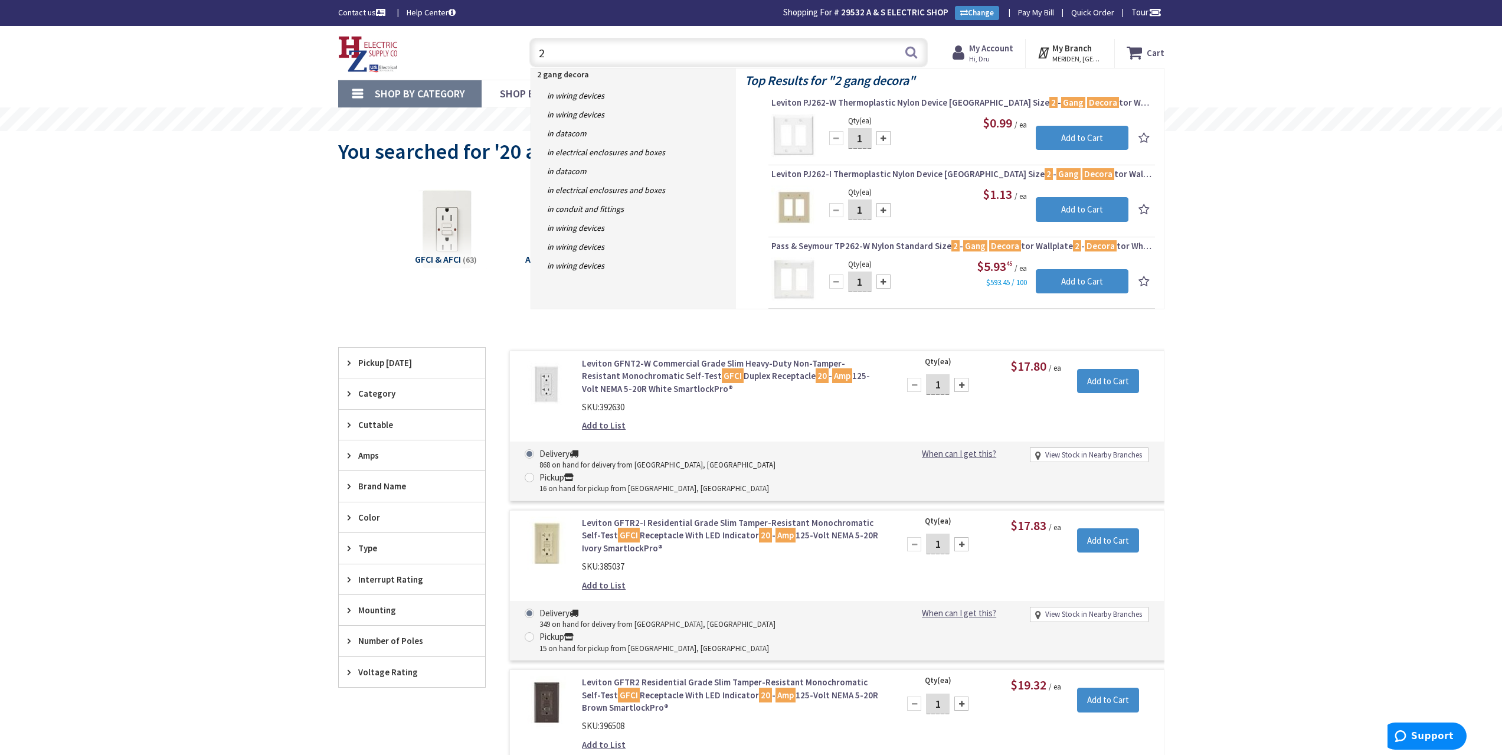
type input "2"
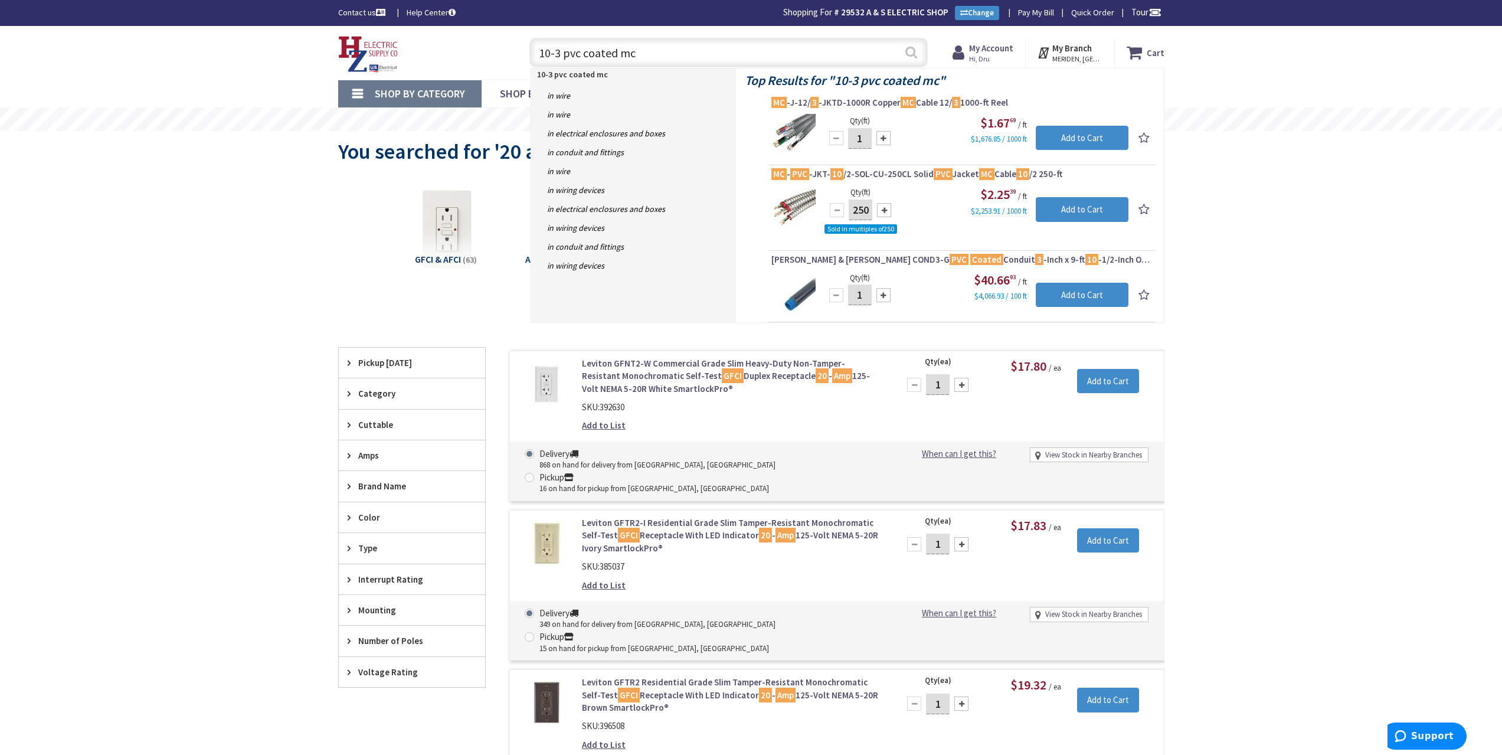
type input "10-3 pvc coated mc"
click at [914, 55] on button "Search" at bounding box center [911, 52] width 15 height 27
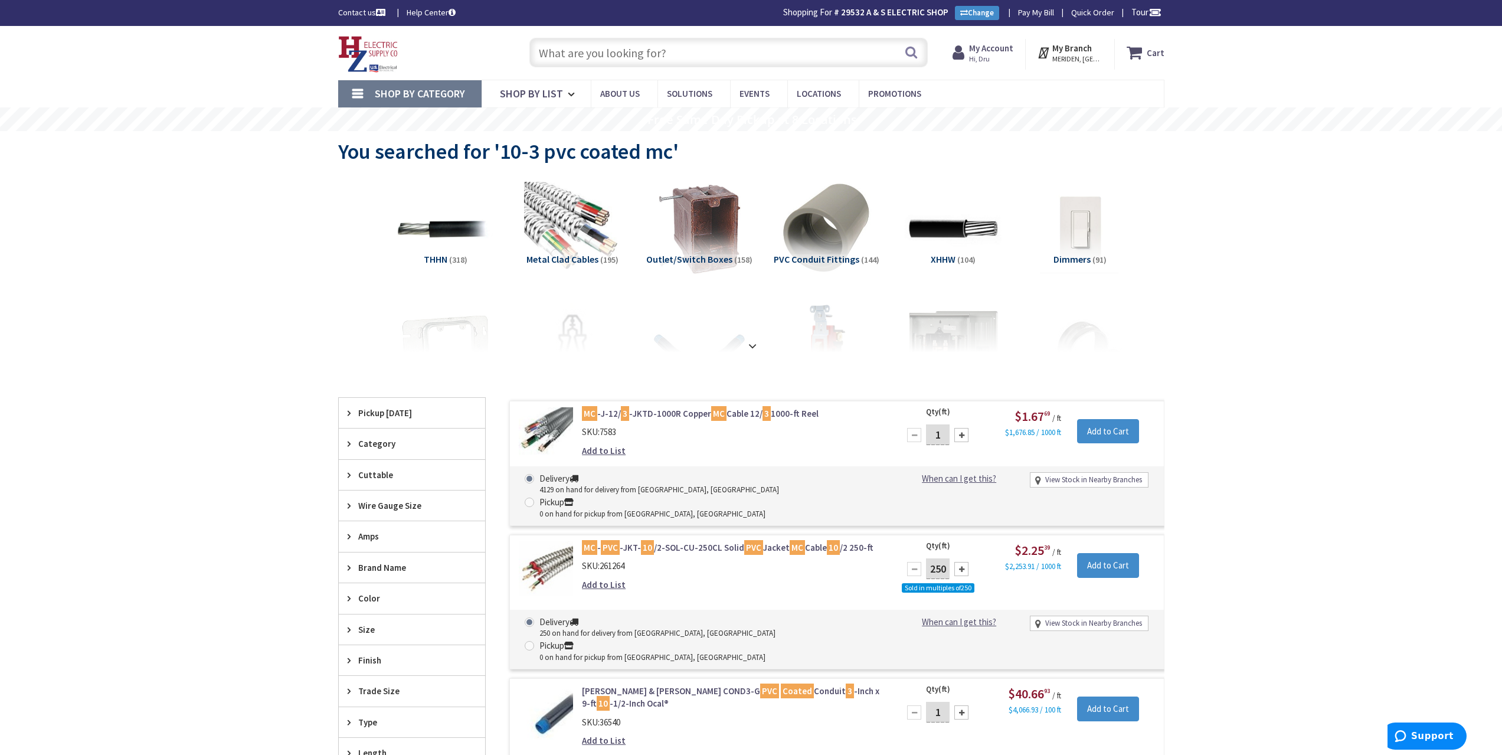
click at [739, 45] on input "text" at bounding box center [729, 53] width 398 height 30
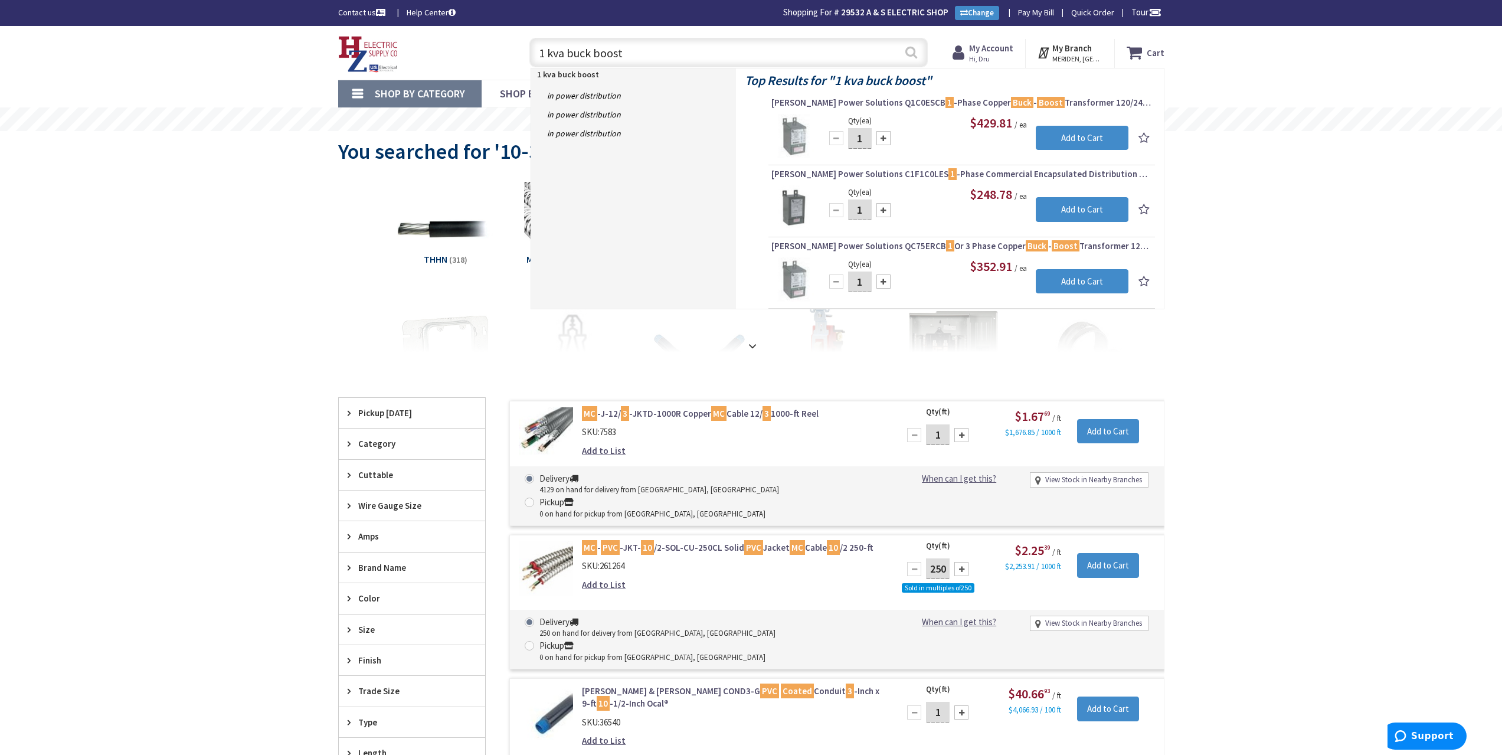
type input "1 kva buck boost"
click at [916, 54] on button "Search" at bounding box center [911, 52] width 15 height 27
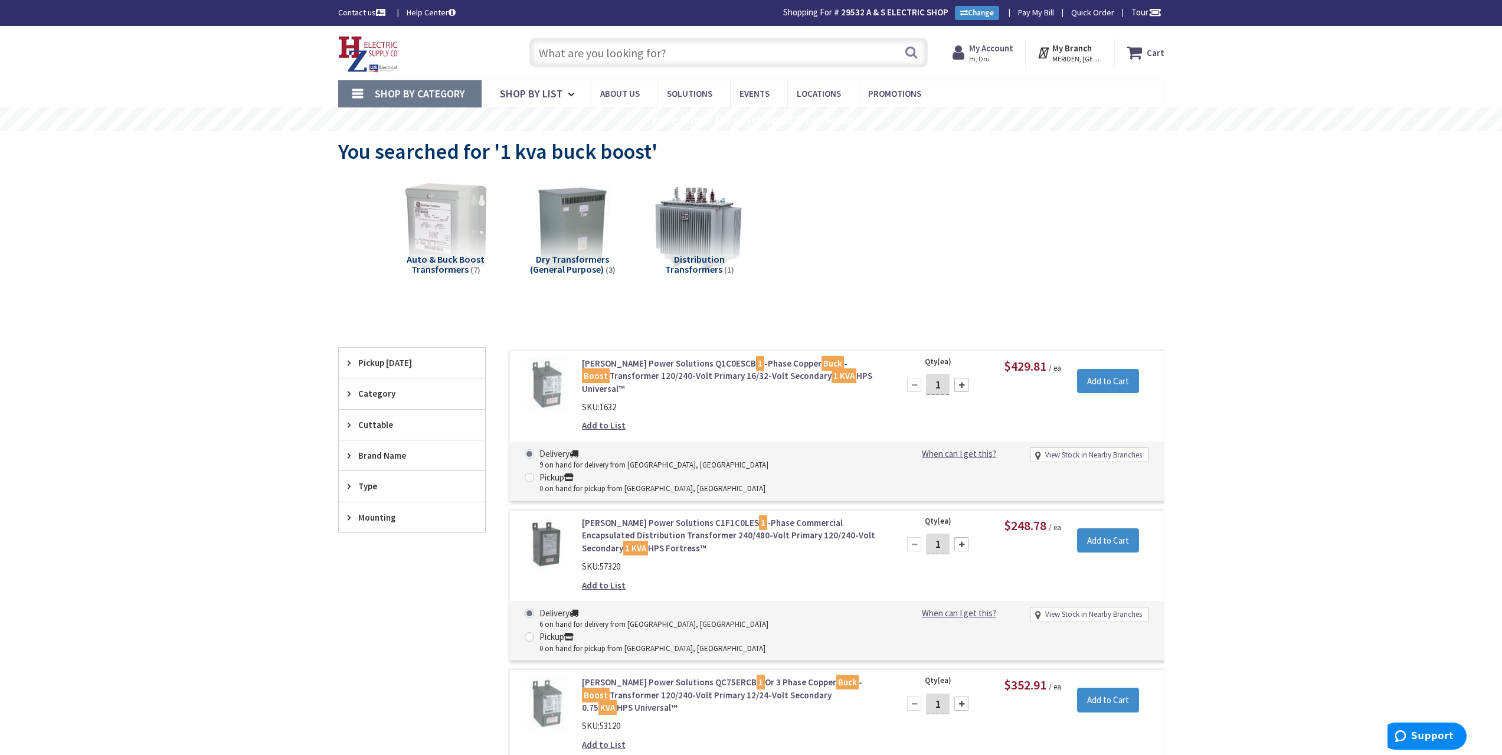
click at [806, 517] on link "[PERSON_NAME] Power Solutions C1F1C0LES 1 -Phase Commercial Encapsulated Distri…" at bounding box center [732, 536] width 300 height 38
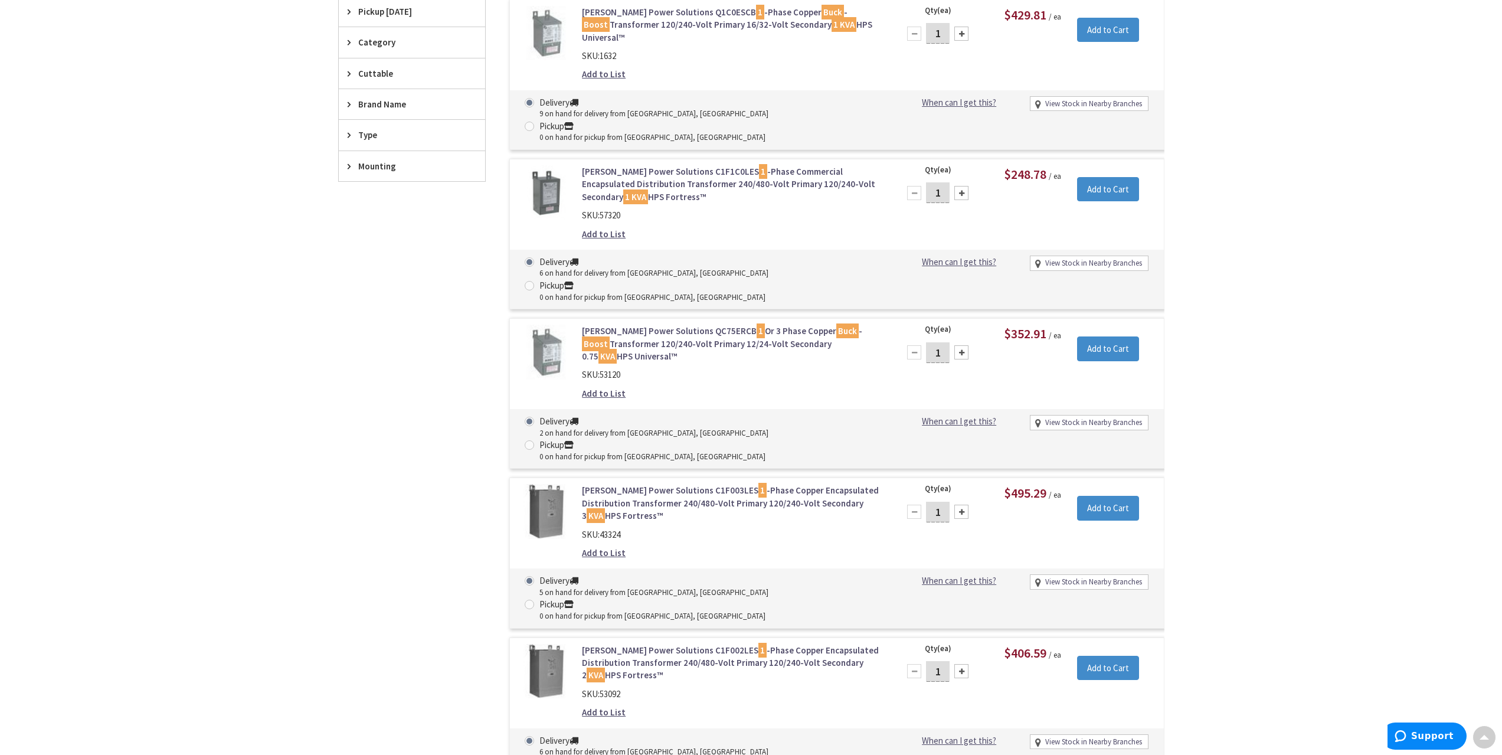
scroll to position [354, 0]
